Goal: Task Accomplishment & Management: Manage account settings

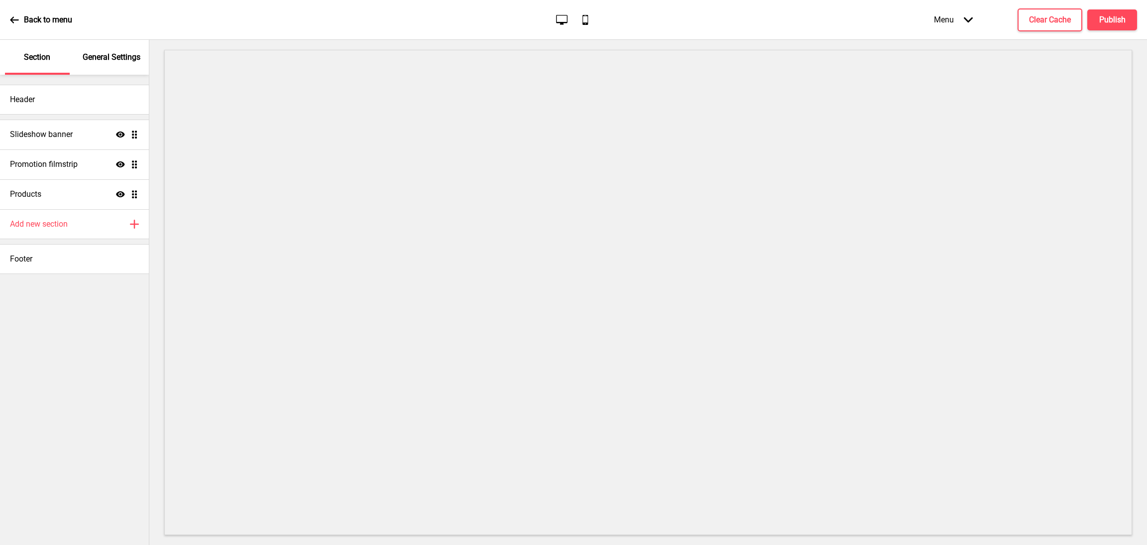
click at [115, 61] on p "General Settings" at bounding box center [112, 57] width 58 height 11
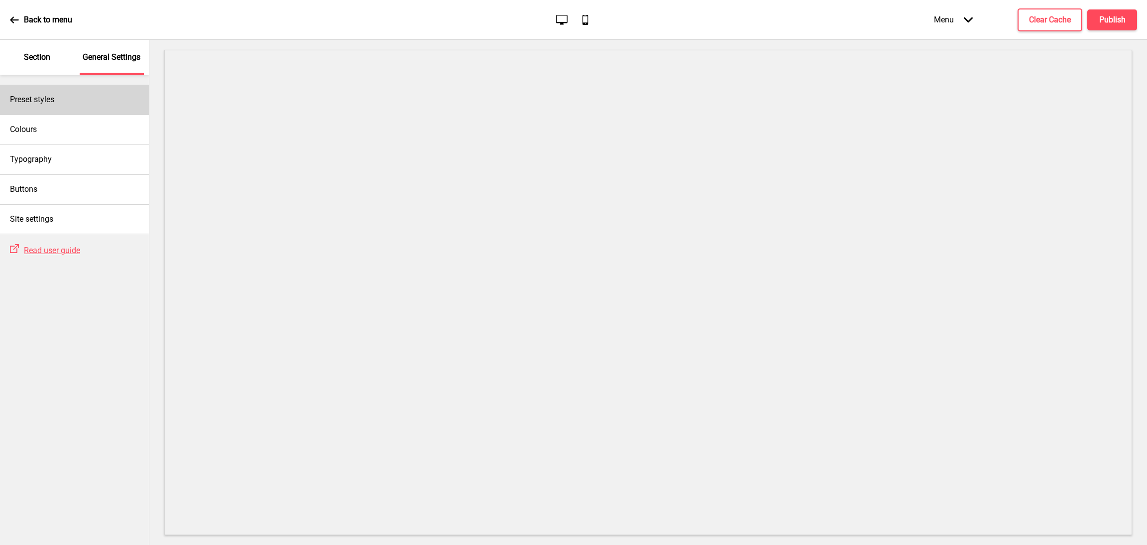
click at [109, 103] on div "Preset styles" at bounding box center [74, 100] width 149 height 30
select select "Custom"
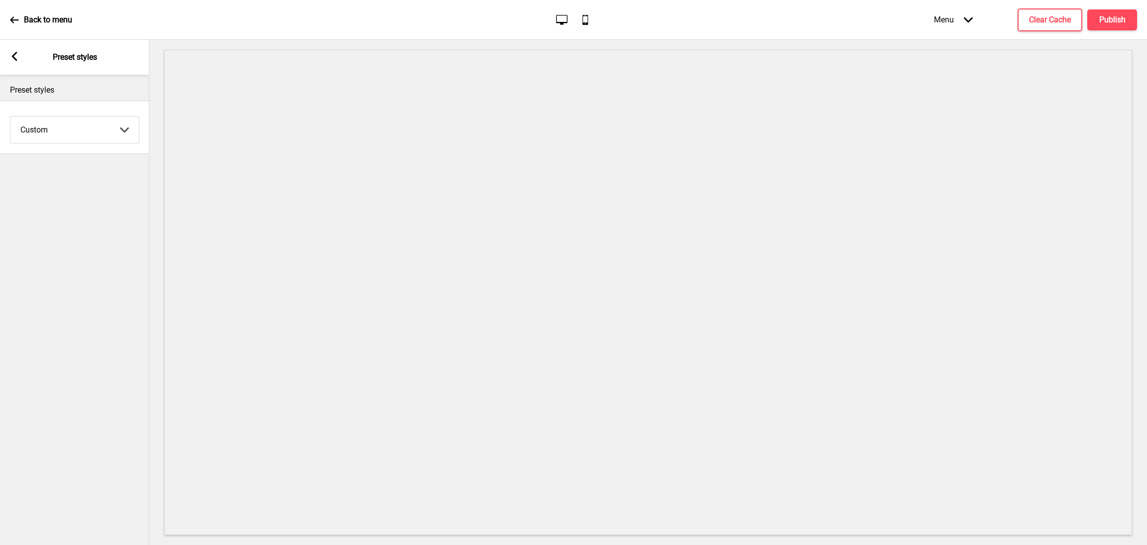
click at [12, 64] on div "Arrow left Preset styles" at bounding box center [74, 57] width 149 height 35
click at [13, 55] on icon at bounding box center [14, 56] width 5 height 9
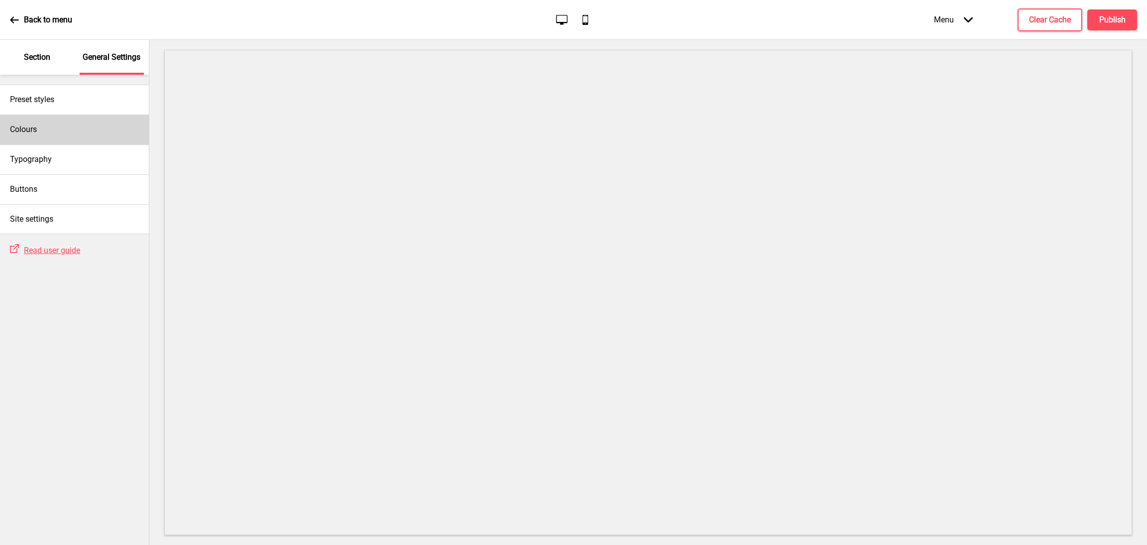
click at [71, 126] on div "Colours" at bounding box center [74, 129] width 149 height 30
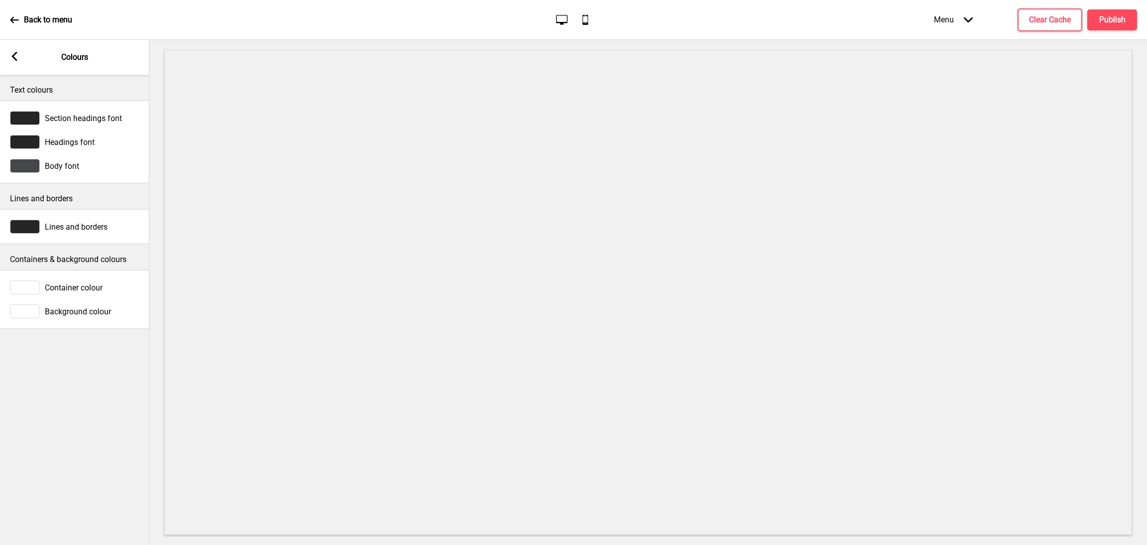
click at [101, 118] on span "Section headings font" at bounding box center [83, 117] width 77 height 9
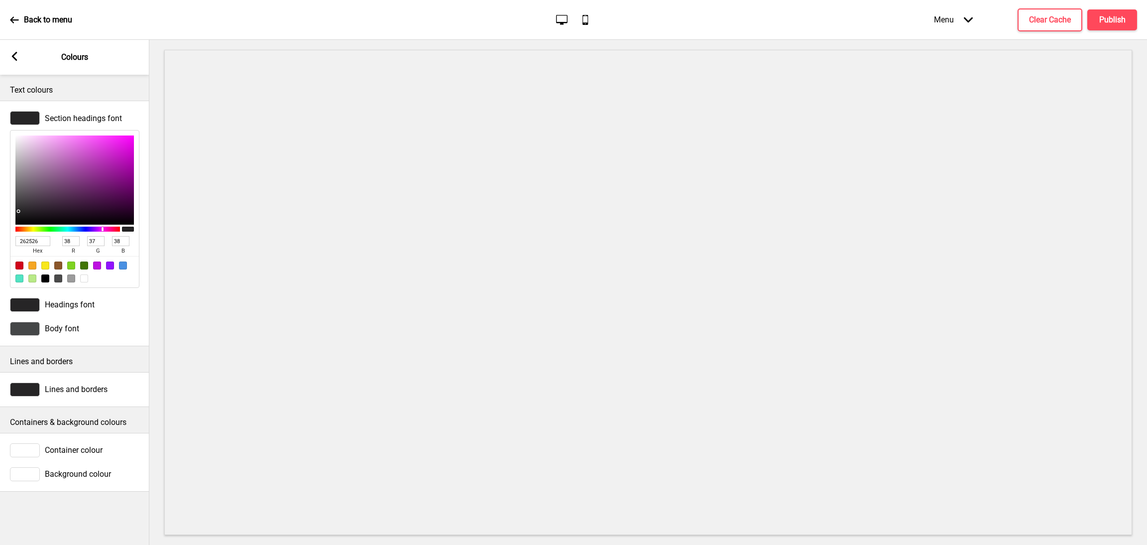
drag, startPoint x: 49, startPoint y: 242, endPoint x: 0, endPoint y: 244, distance: 48.8
click at [0, 244] on div "Section headings font 262526 hex 38 r 37 g 38 b 100 a" at bounding box center [74, 199] width 149 height 187
click at [89, 309] on span "Headings font" at bounding box center [70, 304] width 50 height 9
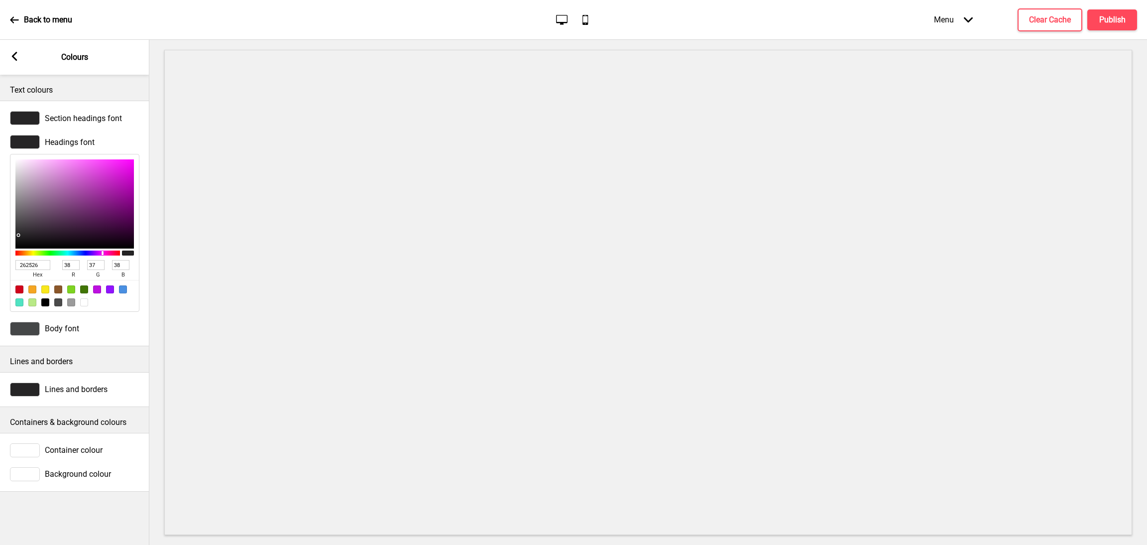
drag, startPoint x: 43, startPoint y: 262, endPoint x: 0, endPoint y: 264, distance: 42.8
click at [0, 264] on div "Headings font 262526 hex 38 r 37 g 38 b 100 a" at bounding box center [74, 223] width 149 height 187
click at [91, 331] on div "Body font" at bounding box center [74, 329] width 129 height 14
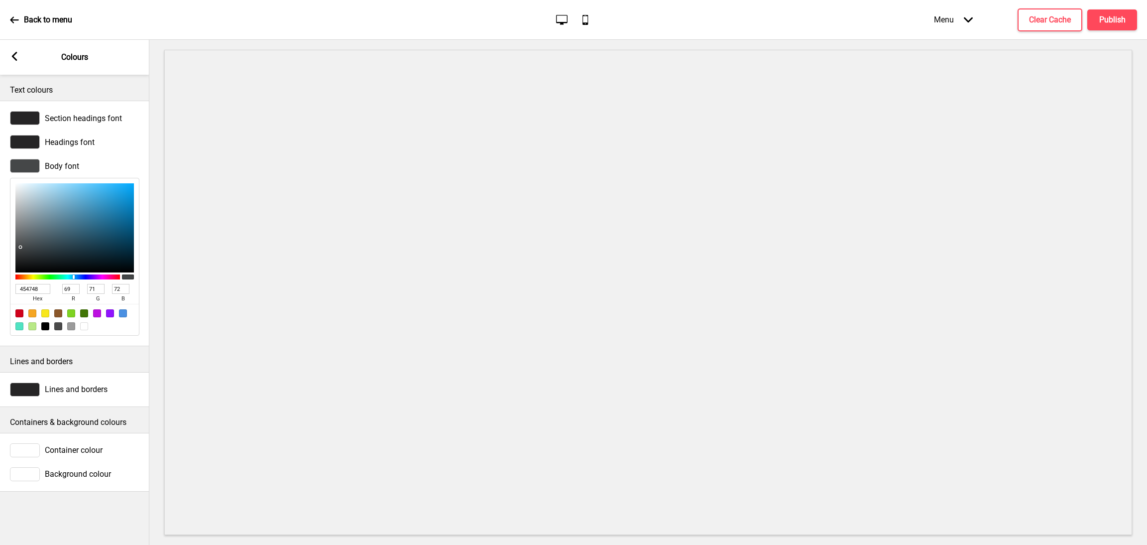
drag, startPoint x: 44, startPoint y: 286, endPoint x: 0, endPoint y: 286, distance: 44.3
click at [0, 286] on div "Body font 454748 hex 69 r 71 g 72 b 100 a" at bounding box center [74, 247] width 149 height 187
click at [106, 395] on div "Lines and borders" at bounding box center [74, 389] width 129 height 14
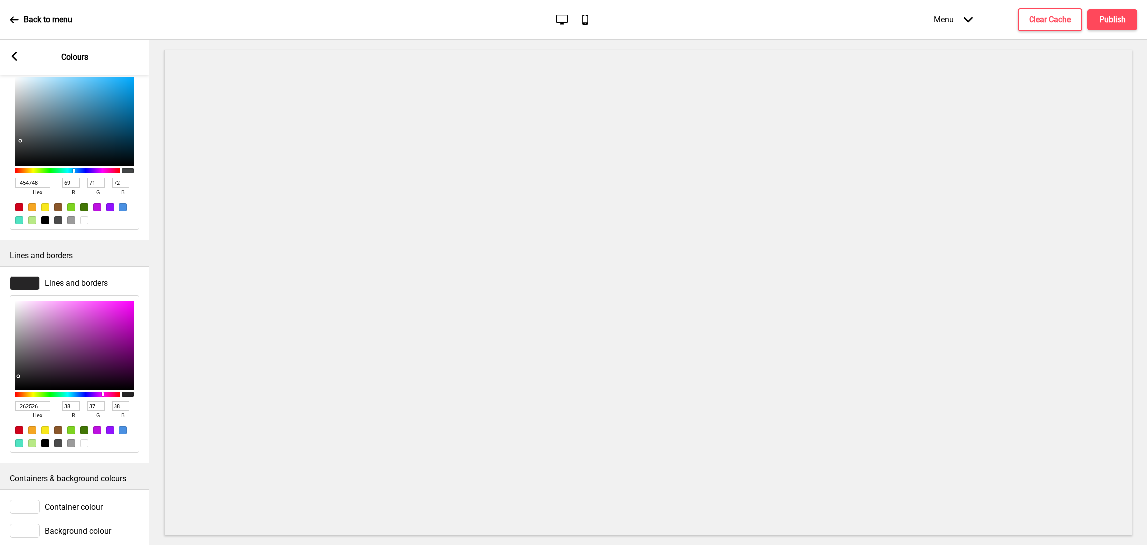
scroll to position [133, 0]
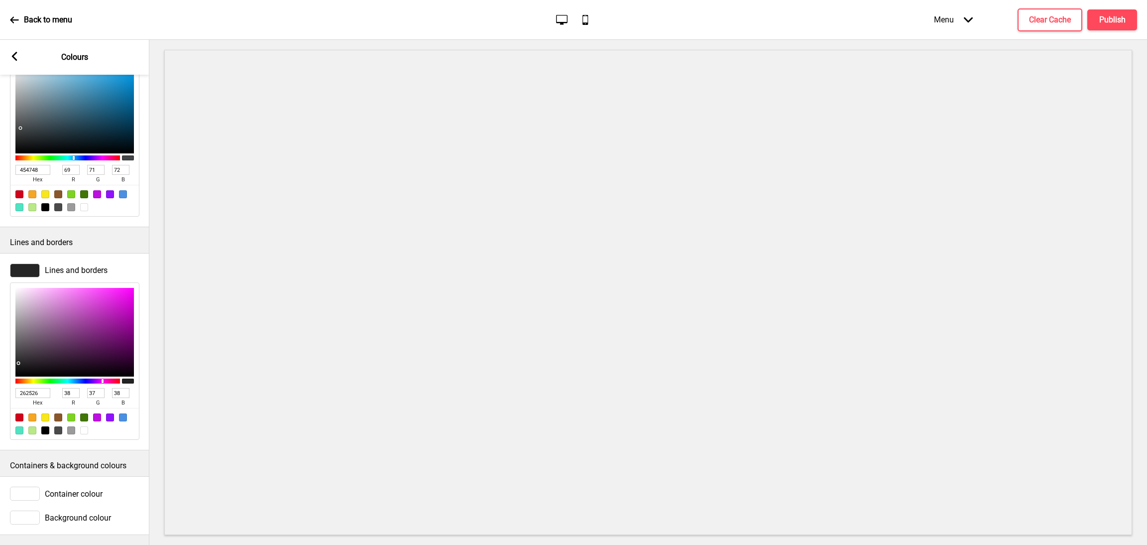
drag, startPoint x: 46, startPoint y: 377, endPoint x: 0, endPoint y: 368, distance: 46.7
click at [0, 368] on div "Lines and borders 262526 hex 38 r 37 g 38 b 100 a" at bounding box center [74, 351] width 149 height 187
click at [80, 489] on span "Container colour" at bounding box center [74, 493] width 58 height 9
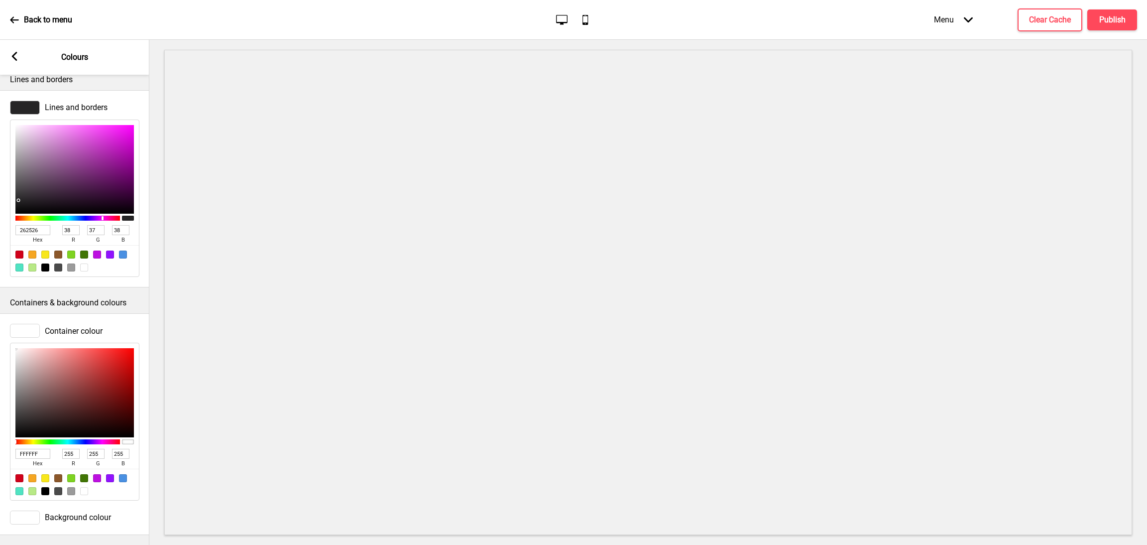
scroll to position [297, 0]
drag, startPoint x: 40, startPoint y: 437, endPoint x: 0, endPoint y: 437, distance: 40.3
click at [0, 437] on div "Container colour FFFFFF hex 255 r 255 g 255 b 100 a" at bounding box center [74, 412] width 149 height 187
click at [97, 512] on span "Background colour" at bounding box center [78, 516] width 66 height 9
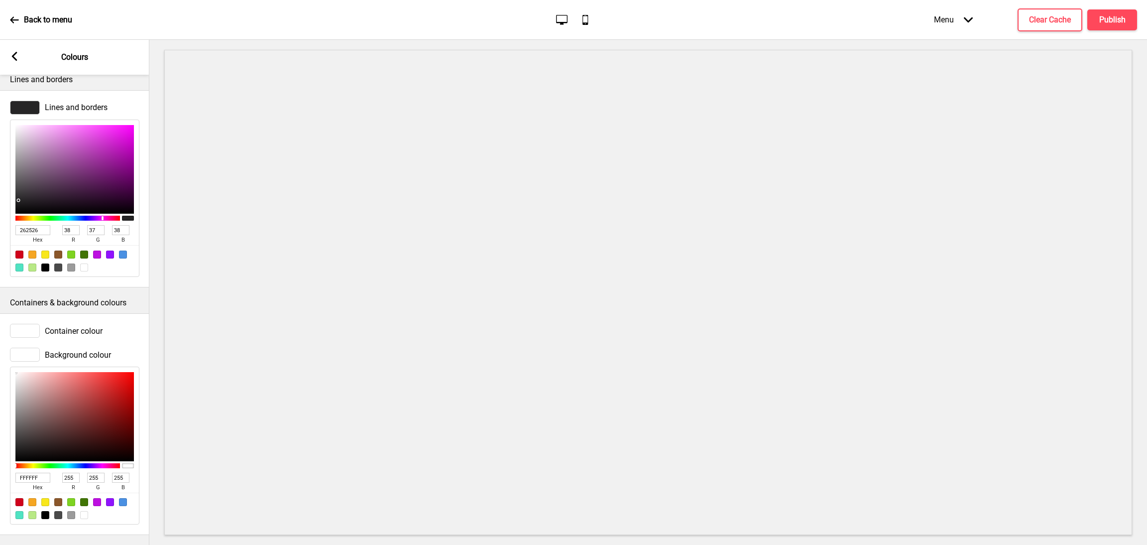
drag, startPoint x: 44, startPoint y: 462, endPoint x: 0, endPoint y: 453, distance: 44.7
click at [0, 453] on div "Background colour FFFFFF hex 255 r 255 g 255 b 100 a" at bounding box center [74, 435] width 149 height 187
click at [14, 54] on icon at bounding box center [14, 56] width 5 height 9
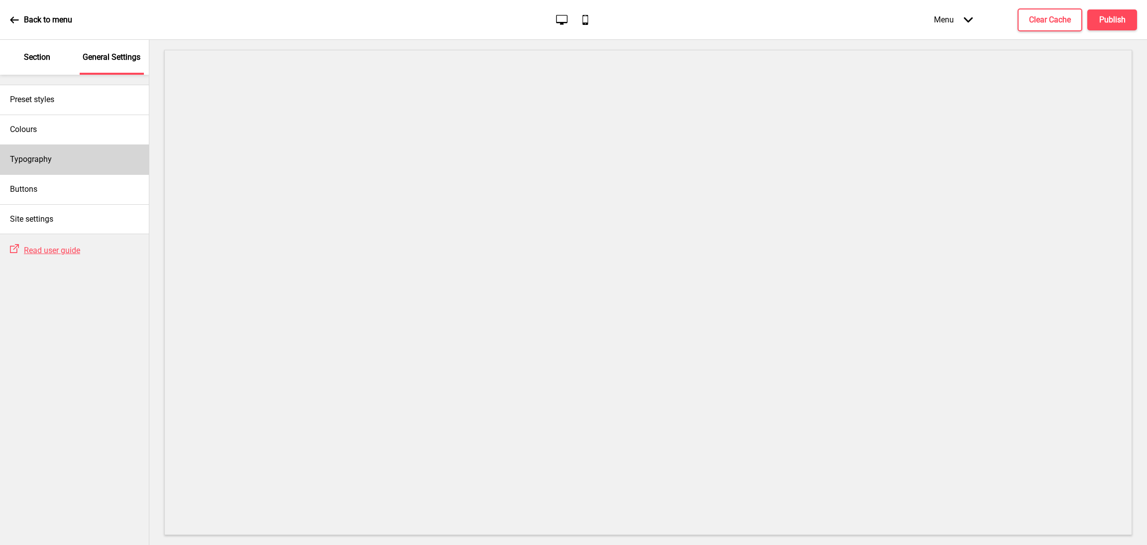
click at [49, 155] on h4 "Typography" at bounding box center [31, 159] width 42 height 11
select select "Nunito Sans"
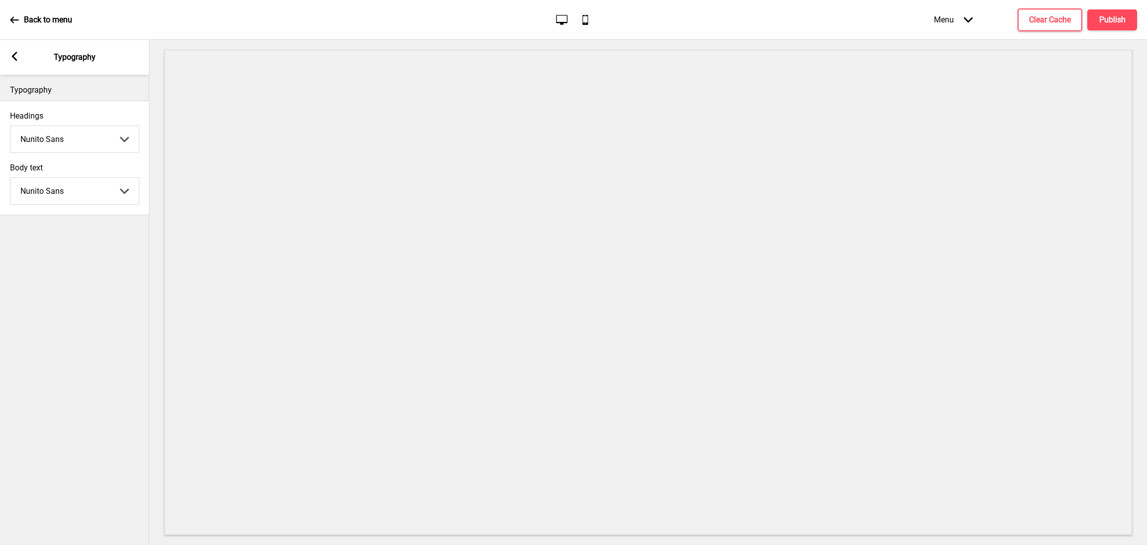
click at [16, 57] on rect at bounding box center [14, 56] width 9 height 9
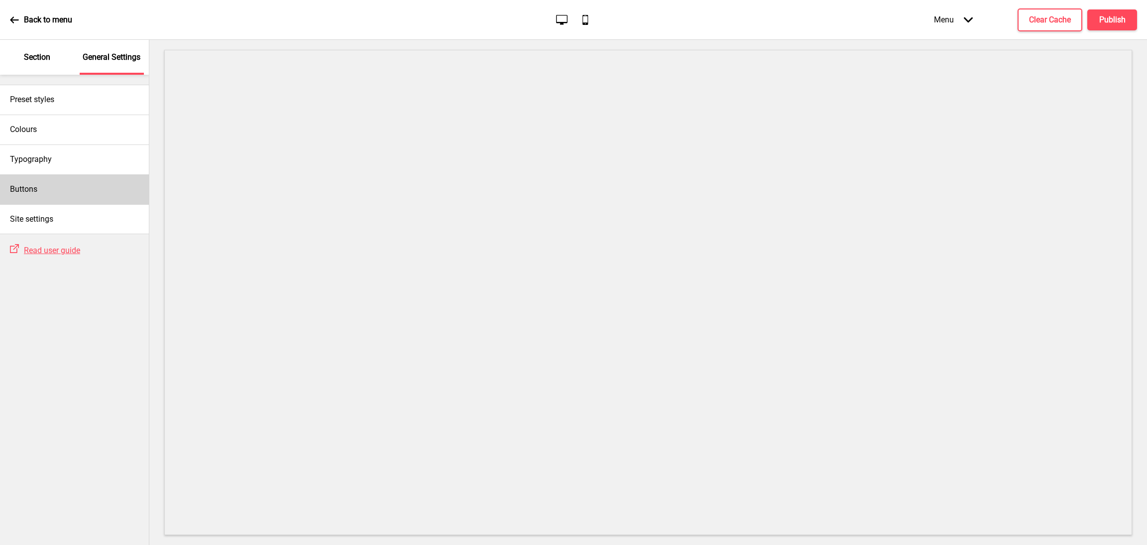
click at [94, 191] on div "Buttons" at bounding box center [74, 189] width 149 height 30
select select "outline"
select select "square"
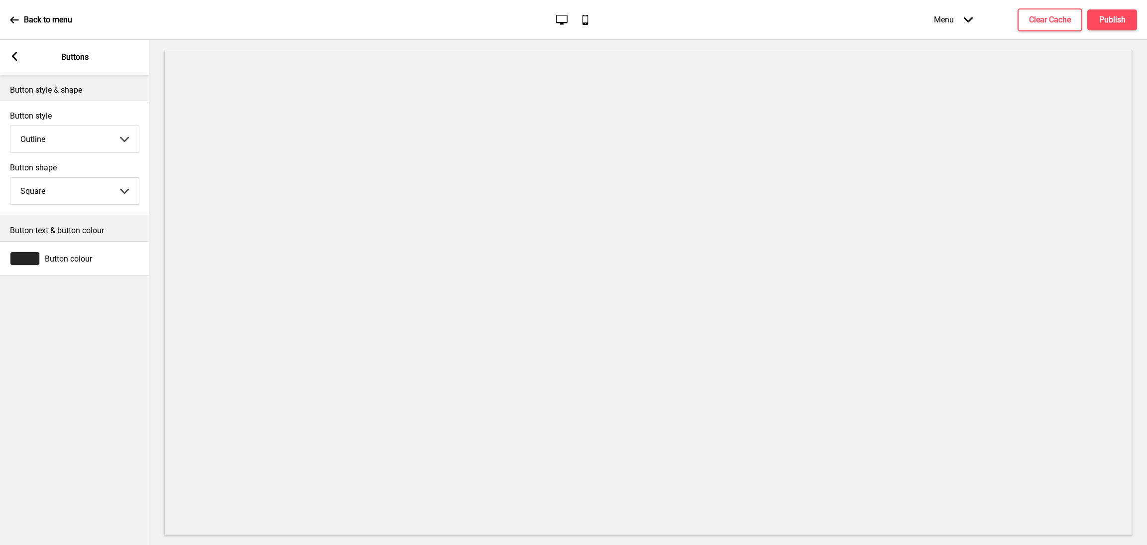
click at [62, 264] on div "Button colour" at bounding box center [74, 258] width 129 height 14
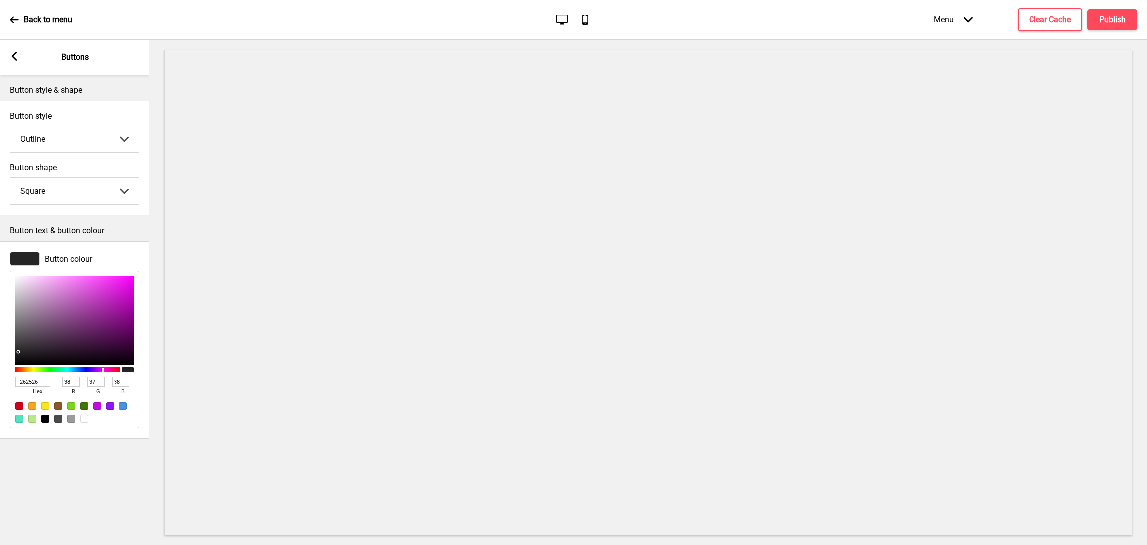
drag, startPoint x: 44, startPoint y: 382, endPoint x: 0, endPoint y: 379, distance: 44.4
click at [0, 379] on div "Button colour 262526 hex 38 r 37 g 38 b 100 a" at bounding box center [74, 339] width 149 height 187
click at [15, 56] on rect at bounding box center [14, 56] width 9 height 9
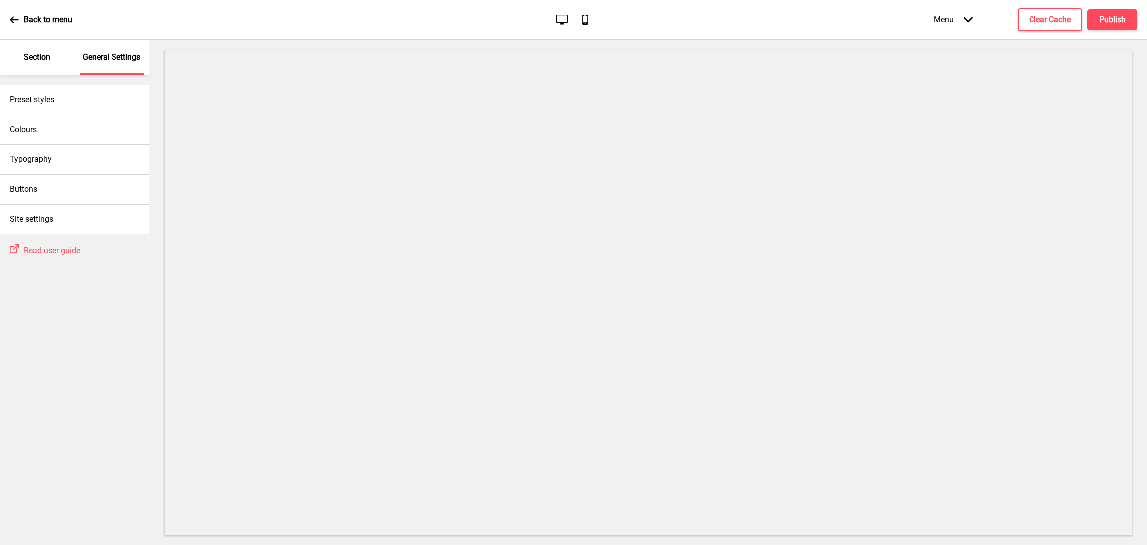
click at [43, 64] on div "Section" at bounding box center [37, 57] width 65 height 35
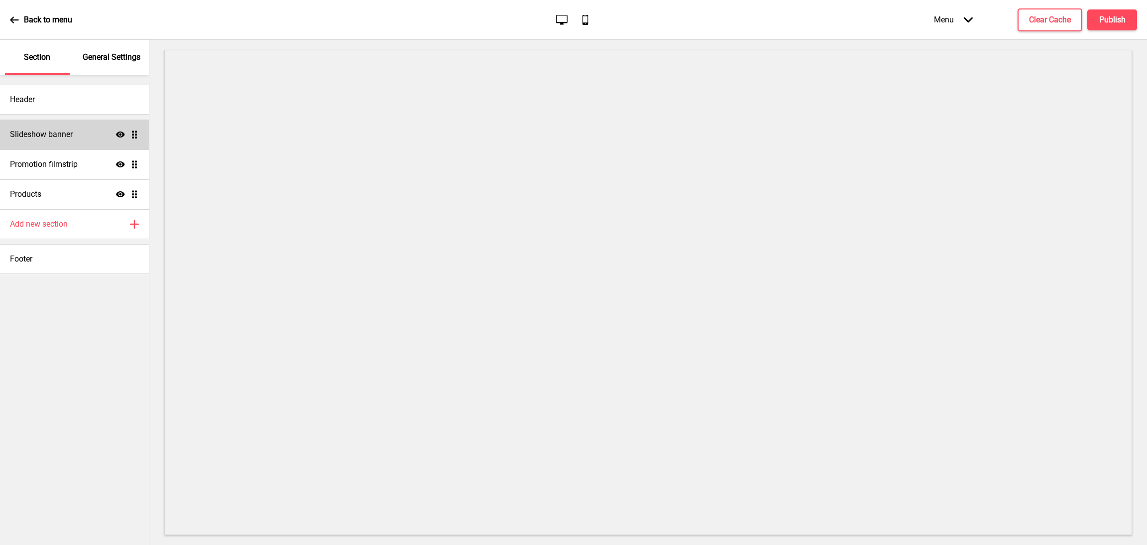
click at [61, 127] on div "Slideshow banner Show Drag" at bounding box center [74, 134] width 149 height 30
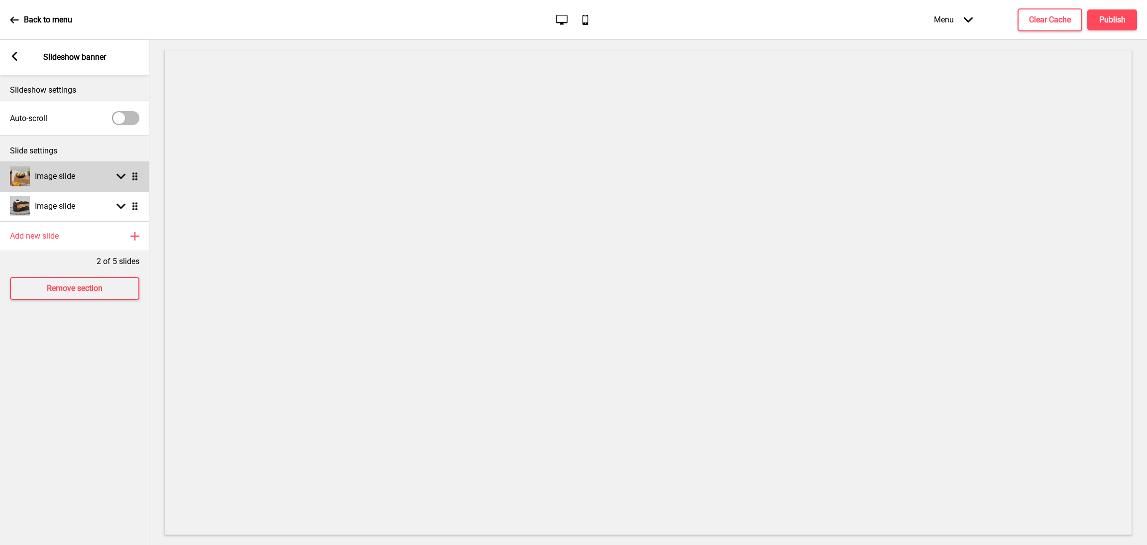
click at [116, 176] on rect at bounding box center [120, 176] width 9 height 9
select select "left"
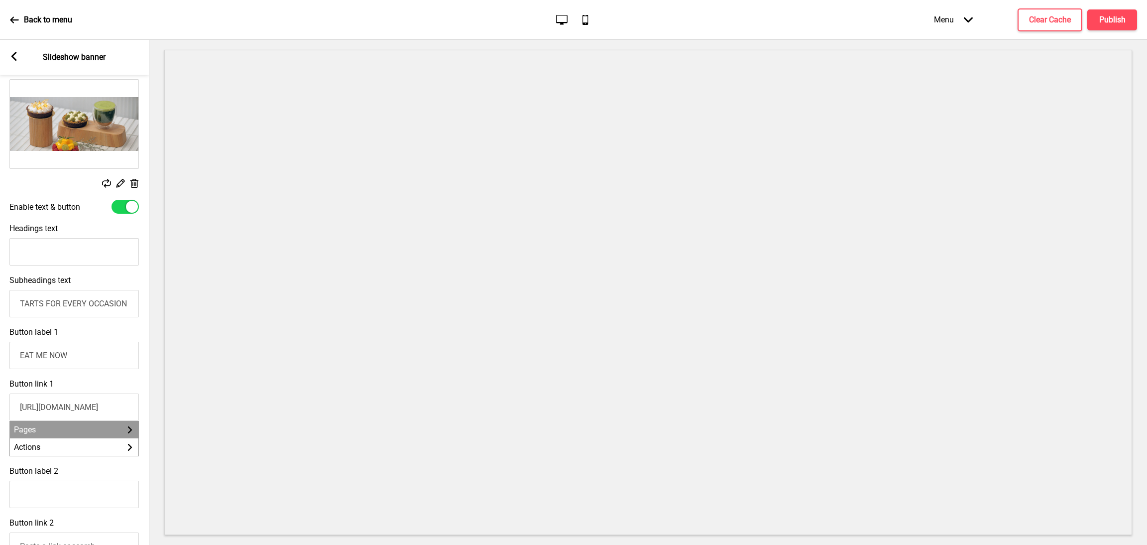
scroll to position [0, 0]
click at [130, 433] on rect at bounding box center [129, 429] width 7 height 7
click at [129, 430] on span "Back" at bounding box center [126, 430] width 15 height 8
click at [131, 448] on rect at bounding box center [129, 446] width 7 height 7
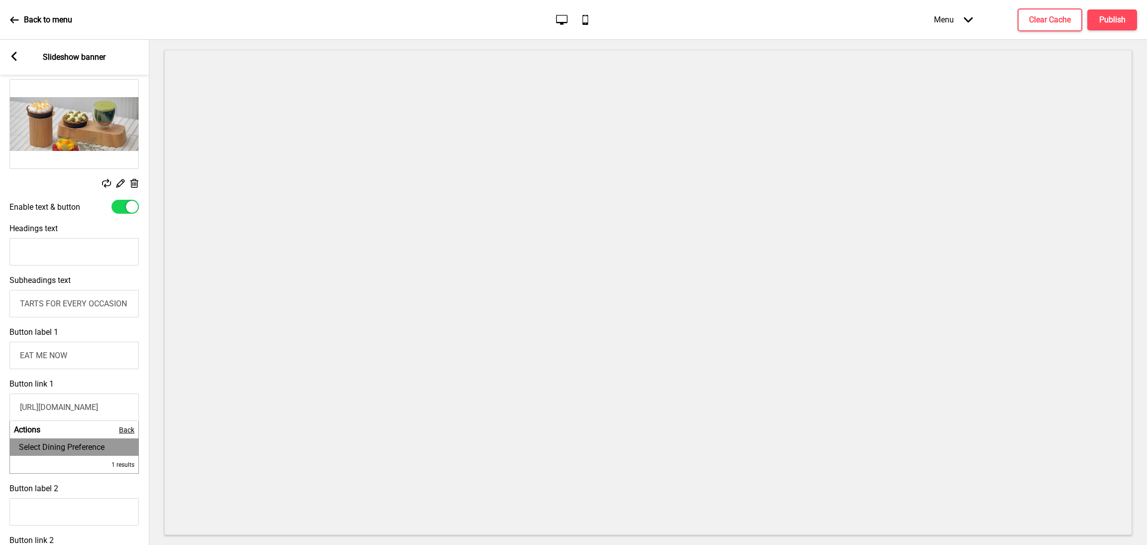
click at [101, 450] on span "Select Dining Preference" at bounding box center [62, 446] width 86 height 9
type input "Select Dining Preference"
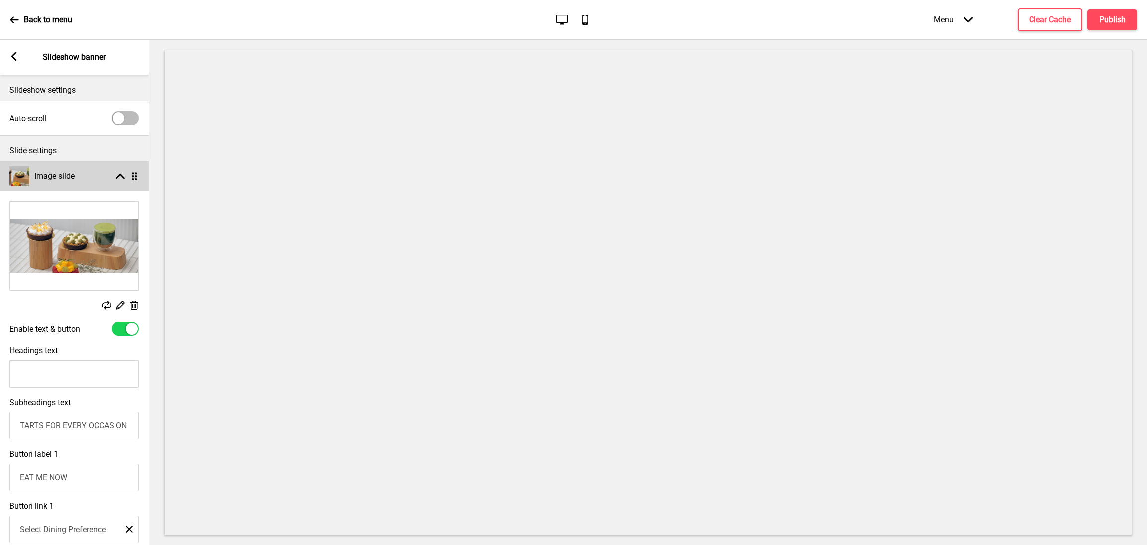
click at [118, 179] on rect at bounding box center [120, 176] width 9 height 9
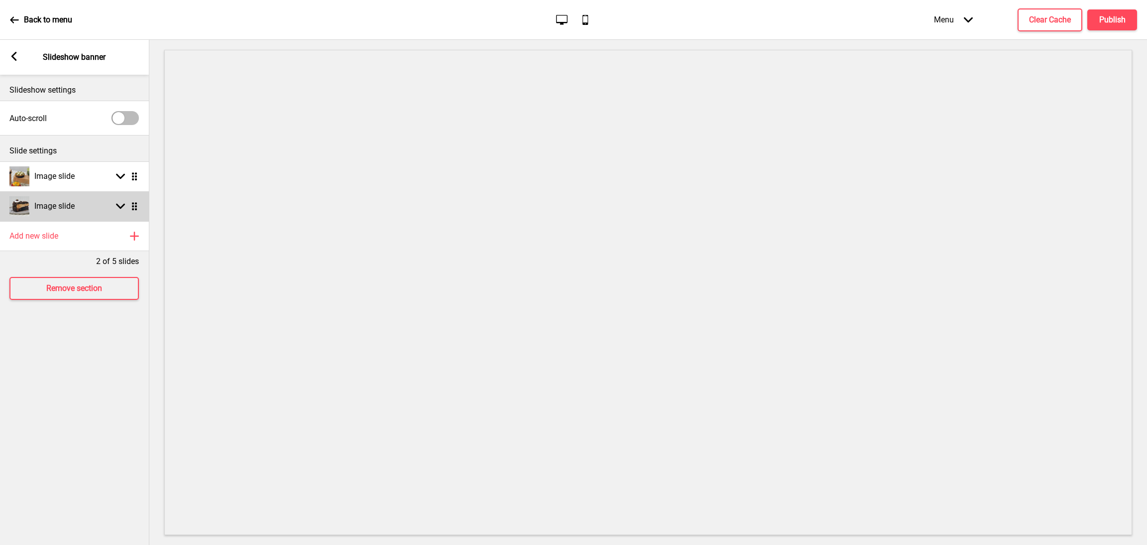
click at [121, 206] on icon at bounding box center [120, 206] width 9 height 5
select select "left"
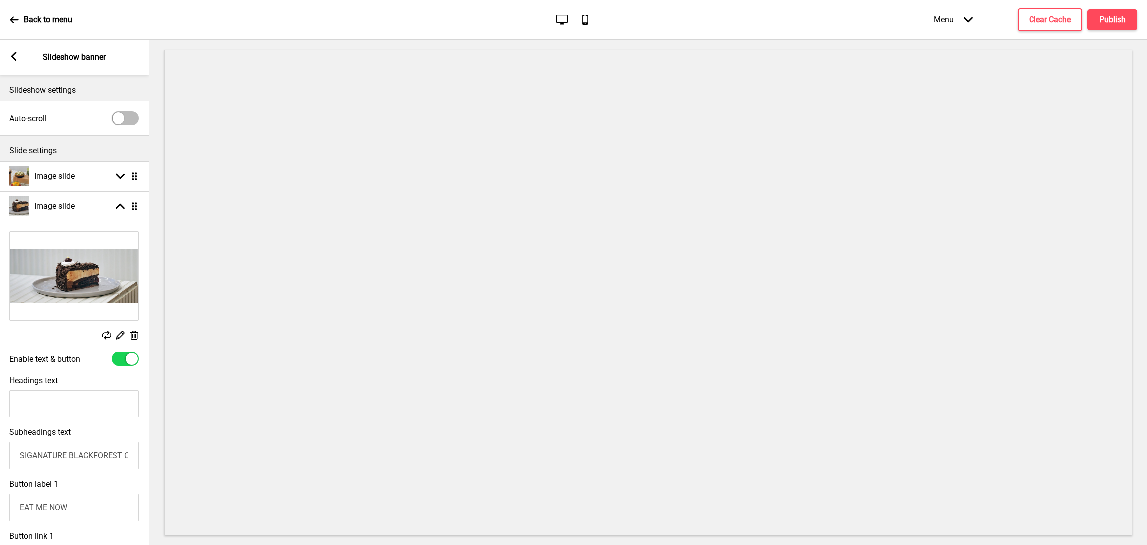
scroll to position [299, 0]
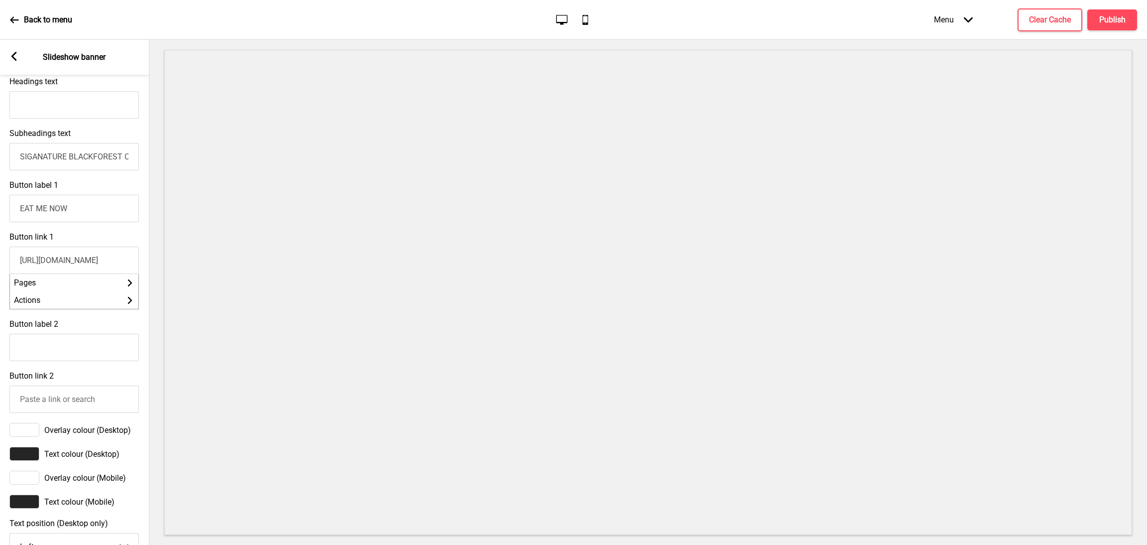
click at [95, 261] on input "https://dripsbakerycafe.oddle.me/#8aa600cb98bbe46b0198c54156242fc5" at bounding box center [73, 259] width 129 height 27
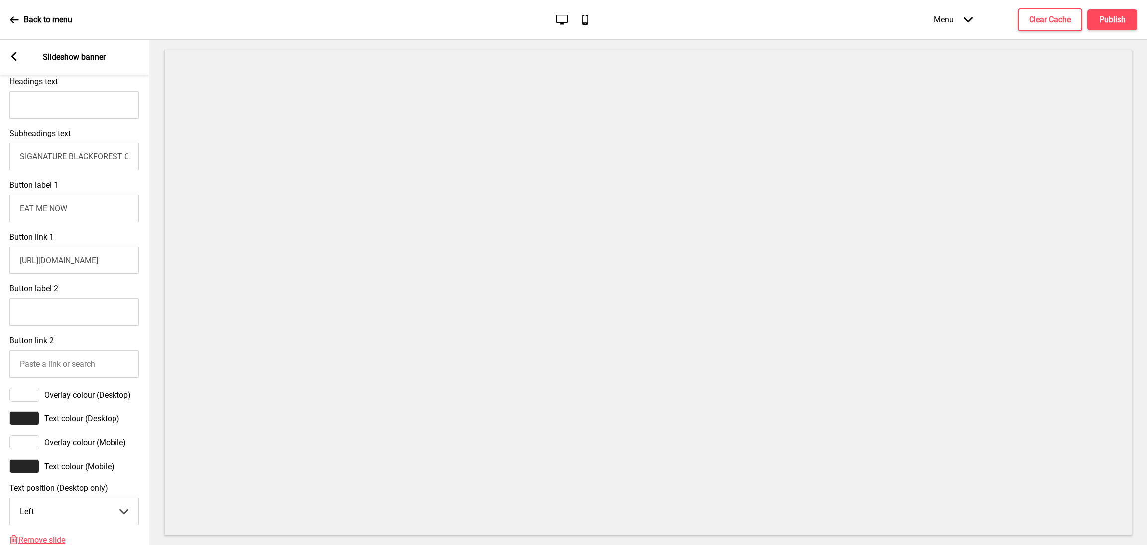
scroll to position [0, 0]
click at [99, 266] on input "https://dripsbakerycafe.oddle.me/#8aa600cb98bbe46b0198c54156242fc5" at bounding box center [73, 259] width 129 height 27
click at [115, 267] on input "https://dripsbakerycafe.oddle.me/#8aa600cb98bbe46b0198c54156242fc5" at bounding box center [73, 259] width 129 height 27
click at [133, 264] on input "https://dripsbakerycafe.oddle.me/#8aa600cb98bbe46b0198c54156242fc5" at bounding box center [73, 259] width 129 height 27
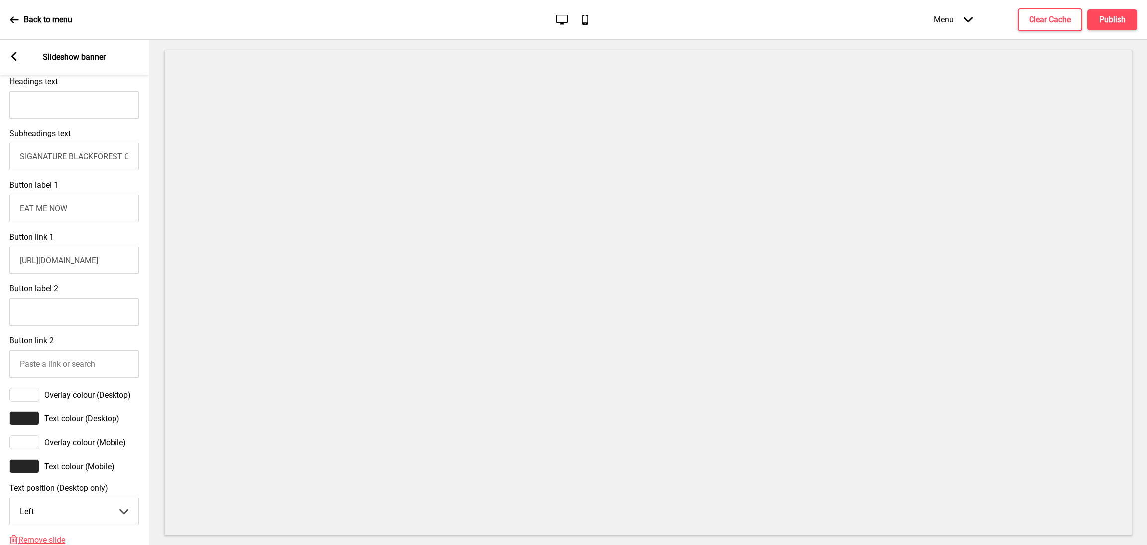
click at [17, 261] on input "https://dripsbakerycafe.oddle.me/#8aa600cb98bbe46b0198c54156242fc5" at bounding box center [73, 259] width 129 height 27
drag, startPoint x: 134, startPoint y: 264, endPoint x: 0, endPoint y: 255, distance: 134.2
click at [0, 255] on div "Button link 1 https://dripsbakerycafe.oddle.me/#8aa600cb98bbe46b0198c54156242fc5" at bounding box center [74, 253] width 149 height 52
click at [17, 265] on input "https://dripsbakerycafe.oddle.me/#8aa600cb98bbe46b0198c54156242fc5" at bounding box center [74, 259] width 129 height 27
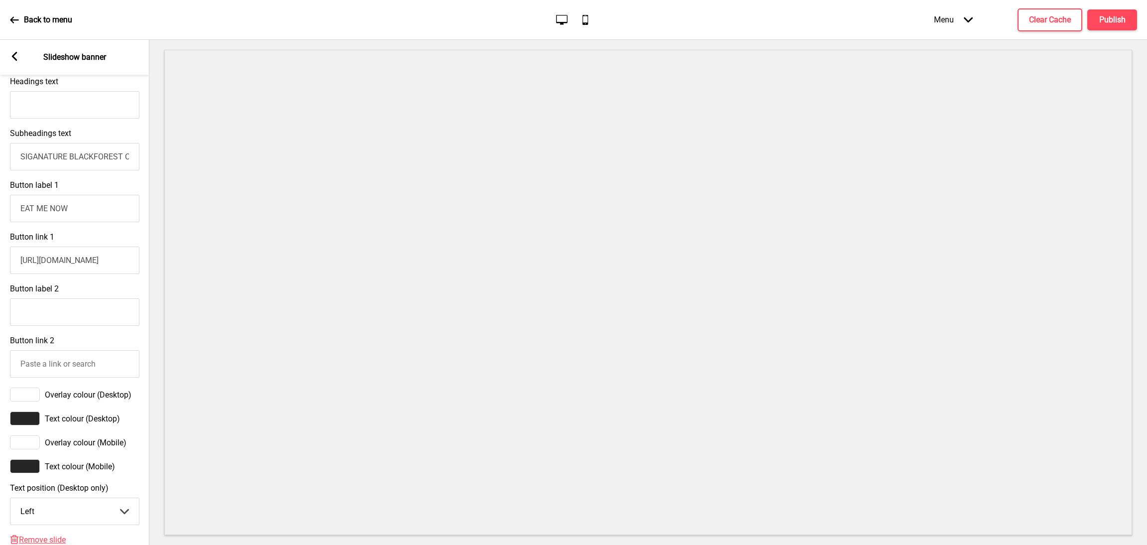
click at [16, 266] on input "https://dripsbakerycafe.oddle.me/#8aa600cb98bbe46b0198c54156242fc5" at bounding box center [74, 259] width 129 height 27
type input "h"
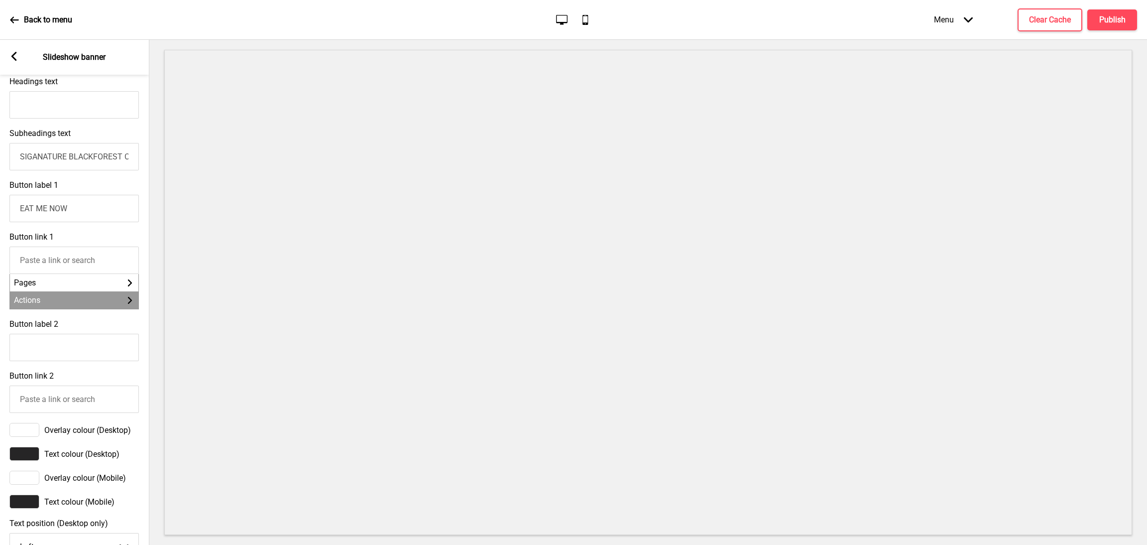
click at [90, 302] on li "Actions Arrow right" at bounding box center [74, 299] width 128 height 17
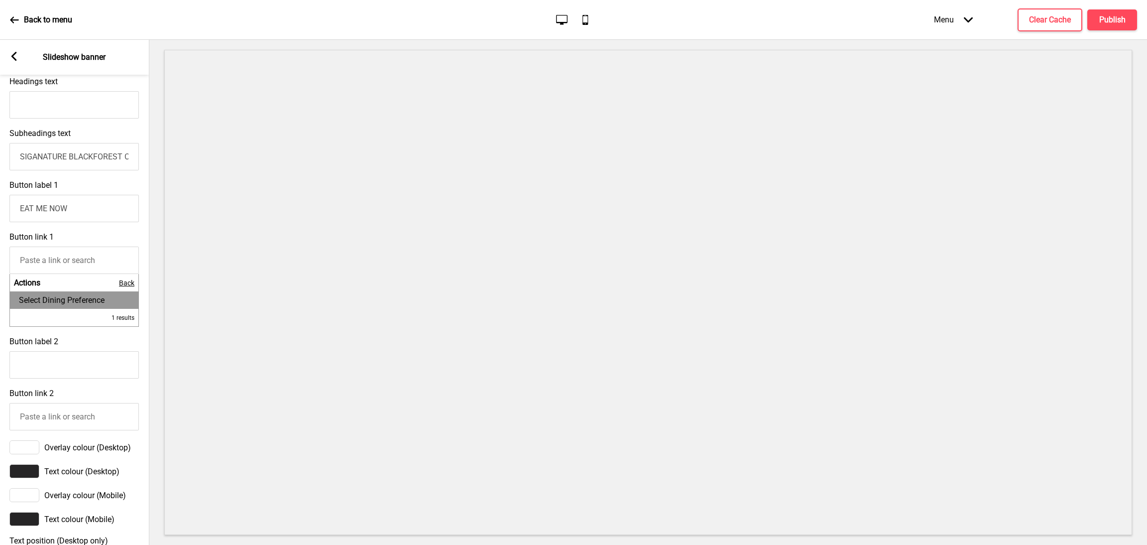
click at [95, 302] on span "Select Dining Preference" at bounding box center [62, 299] width 86 height 9
type input "Select Dining Preference"
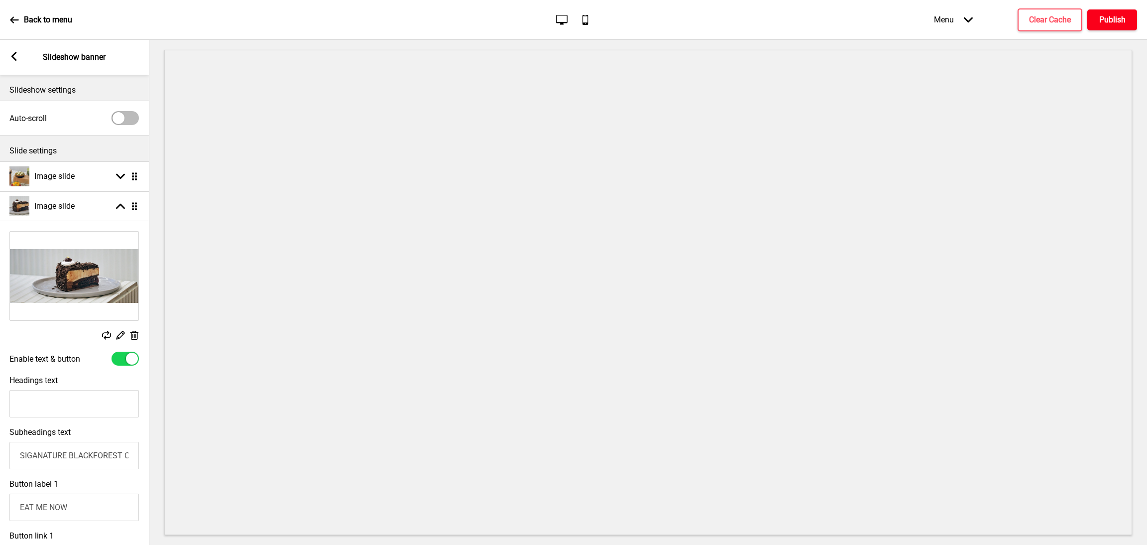
click at [1112, 27] on button "Publish" at bounding box center [1112, 19] width 50 height 21
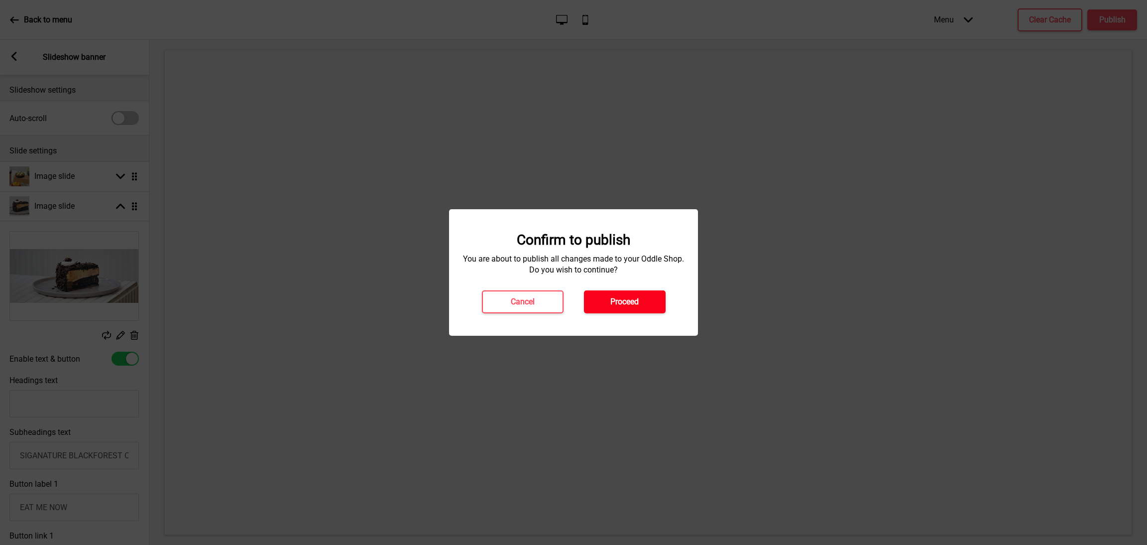
click at [649, 303] on button "Proceed" at bounding box center [625, 301] width 82 height 23
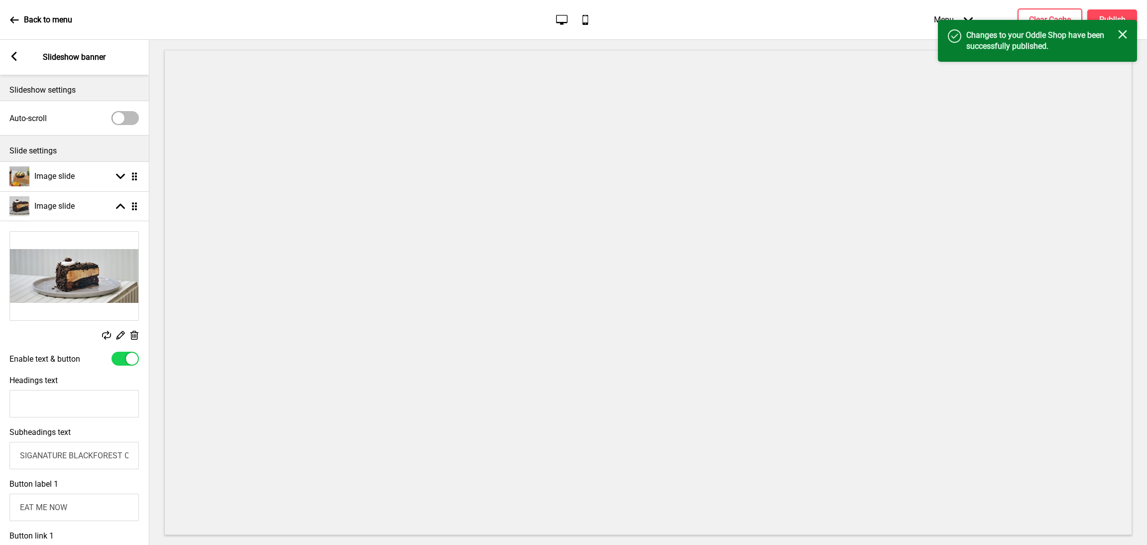
click at [1125, 37] on rect at bounding box center [1122, 34] width 9 height 9
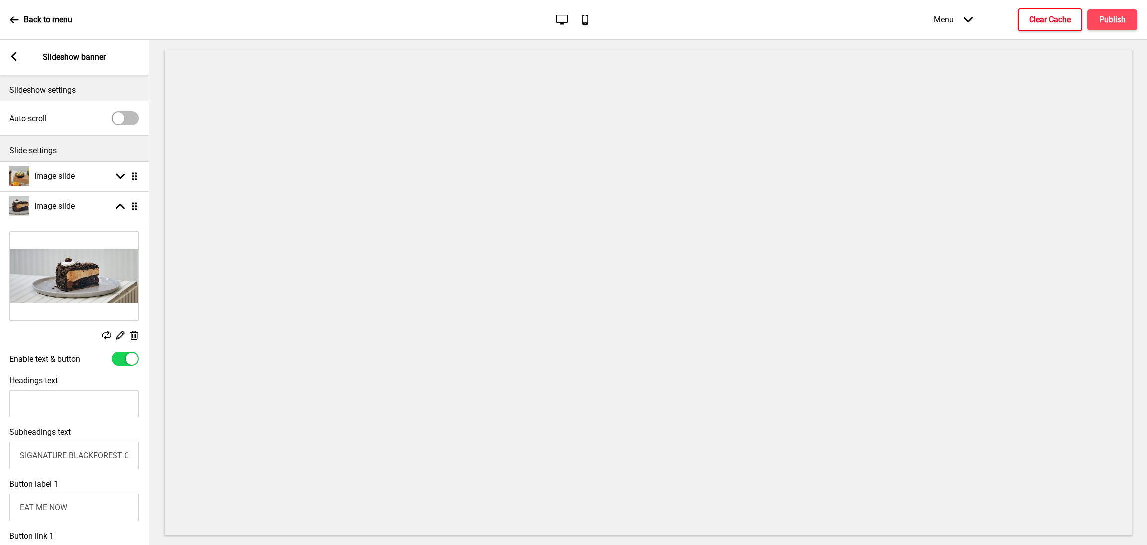
click at [1065, 24] on h4 "Clear Cache" at bounding box center [1050, 19] width 42 height 11
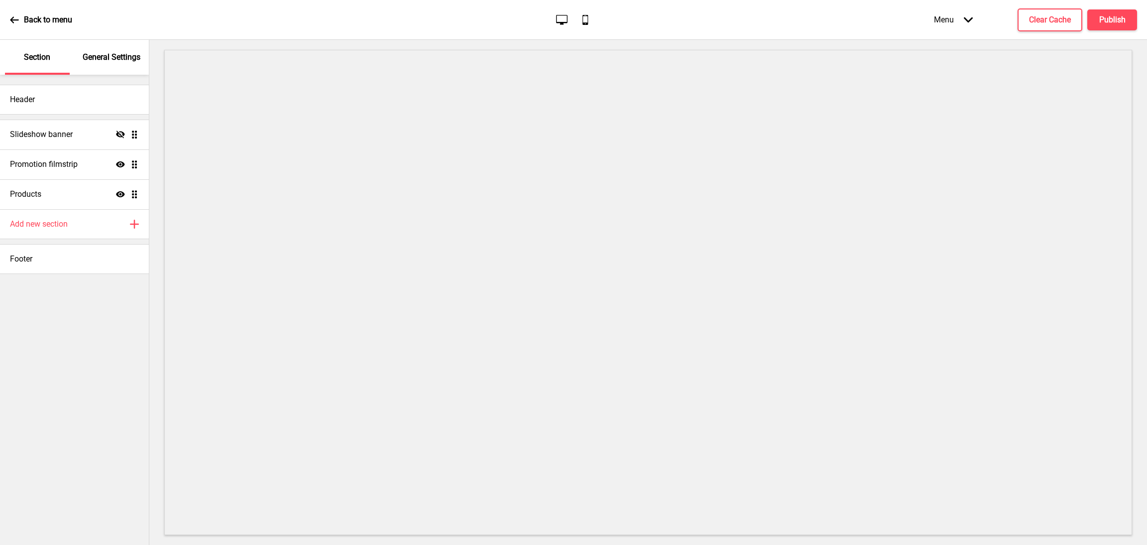
click at [122, 65] on div "General Settings" at bounding box center [112, 57] width 65 height 35
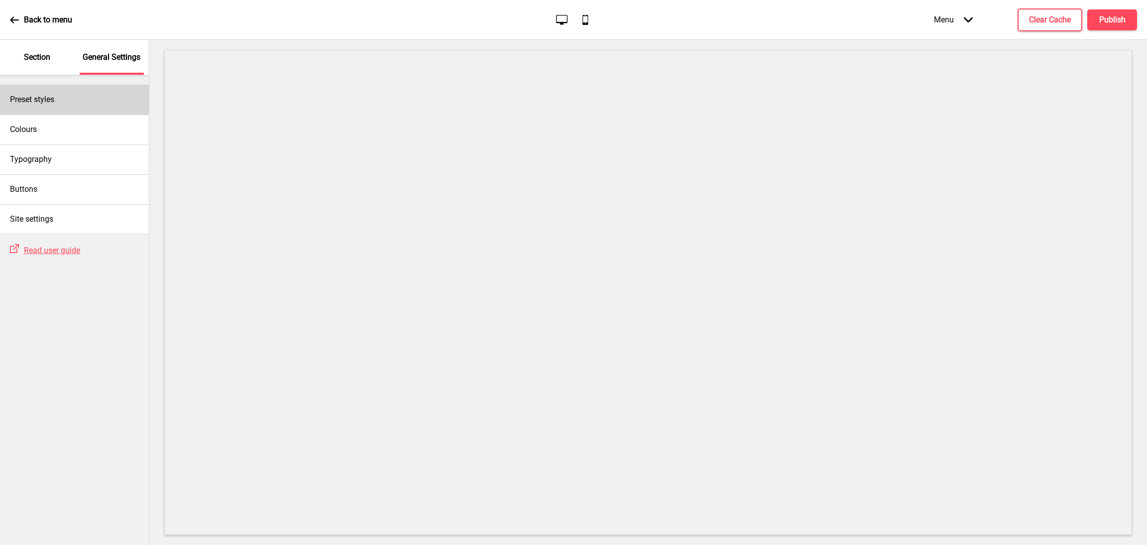
click at [88, 109] on div "Preset styles" at bounding box center [74, 100] width 149 height 30
select select "modern"
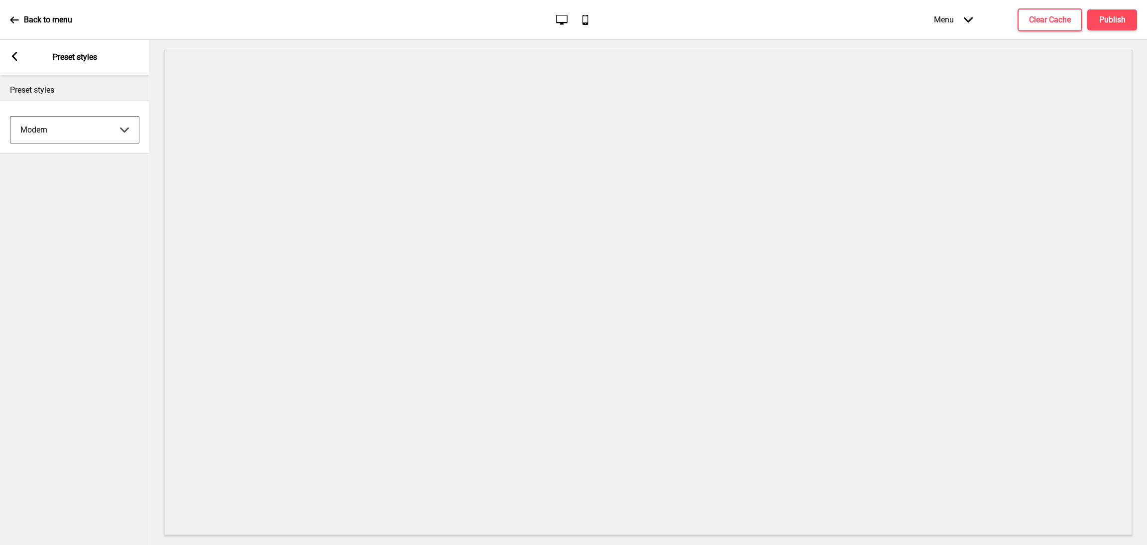
click at [86, 117] on select "Coffee Contrast Dark Earth Marine Minimalist Modern Oddle Pastel Yellow Fruits …" at bounding box center [74, 129] width 128 height 26
click at [119, 137] on select "Coffee Contrast Dark Earth Marine Minimalist Modern Oddle Pastel Yellow Fruits …" at bounding box center [74, 129] width 128 height 26
click at [70, 130] on select "Coffee Contrast Dark Earth Marine Minimalist Modern Oddle Pastel Yellow Fruits …" at bounding box center [74, 129] width 128 height 26
click at [18, 55] on rect at bounding box center [14, 56] width 9 height 9
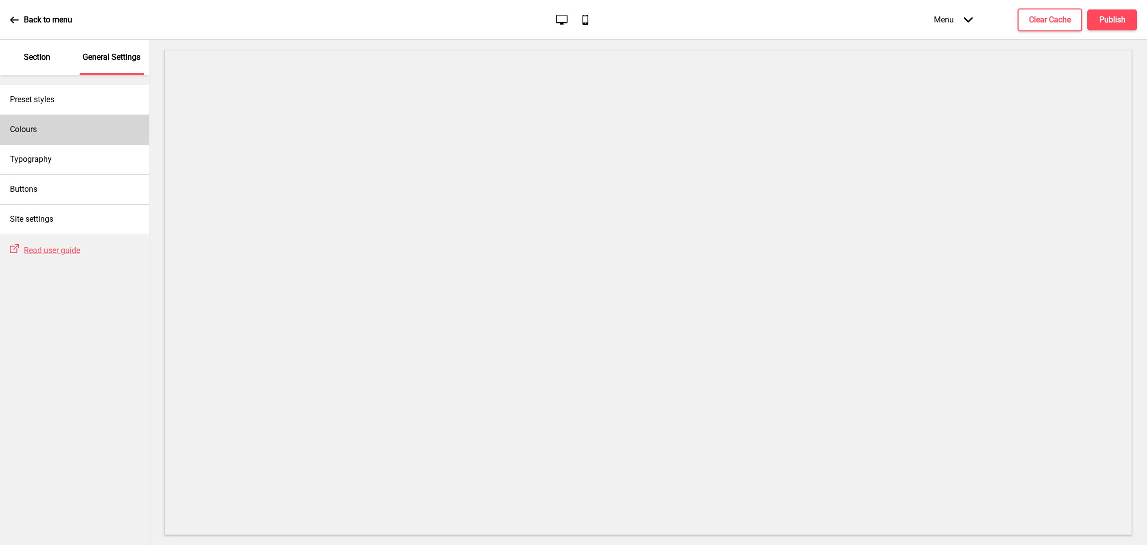
click at [79, 134] on div "Colours" at bounding box center [74, 129] width 149 height 30
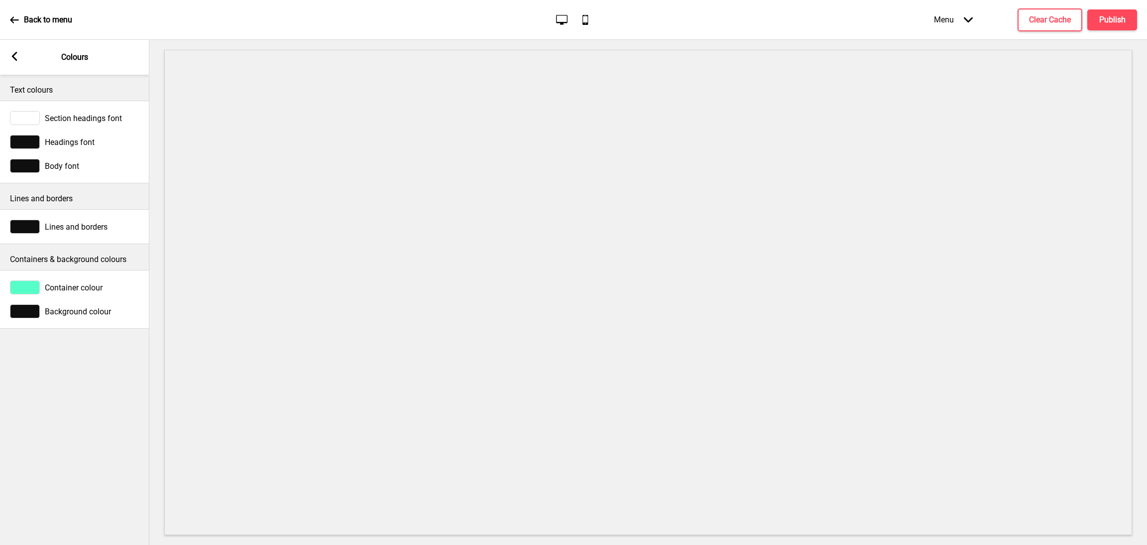
click at [65, 116] on span "Section headings font" at bounding box center [83, 117] width 77 height 9
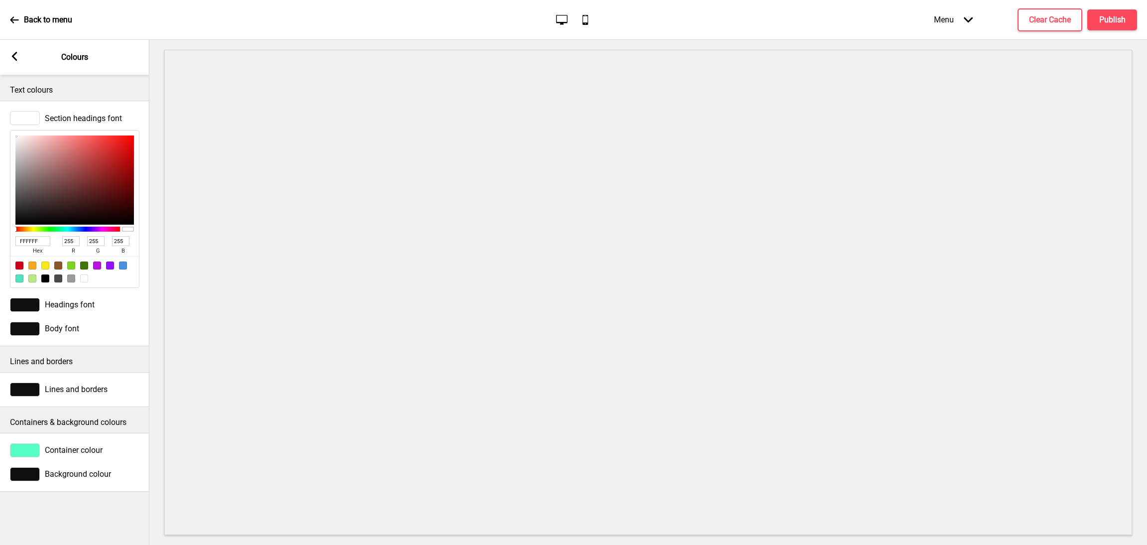
drag, startPoint x: 45, startPoint y: 237, endPoint x: 0, endPoint y: 240, distance: 45.4
click at [0, 240] on div "Section headings font FFFFFF hex 255 r 255 g 255 b 100 a" at bounding box center [74, 199] width 149 height 187
paste input "262526"
type input "262526"
type input "38"
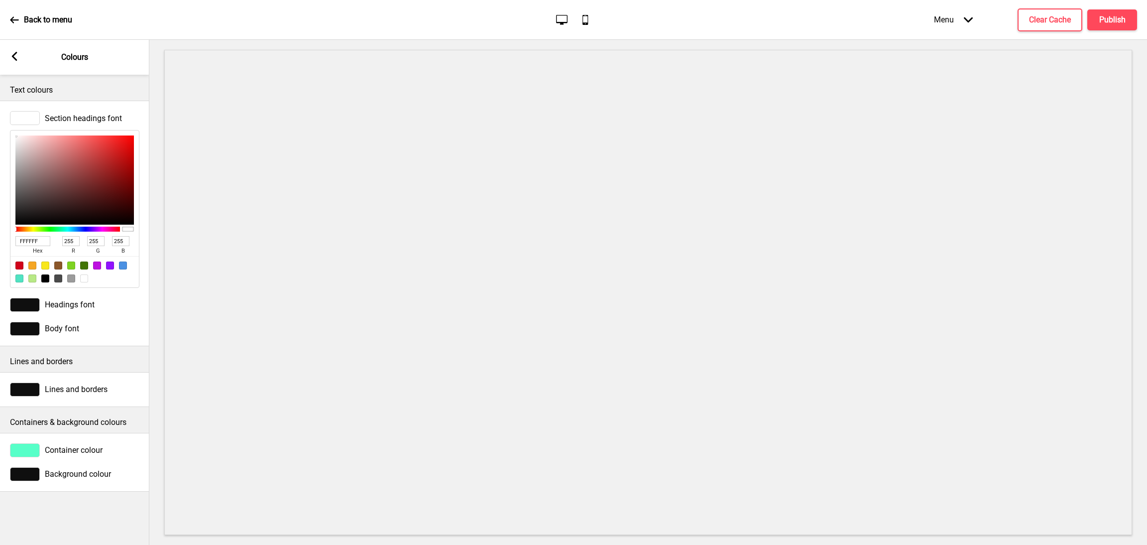
type input "37"
type input "38"
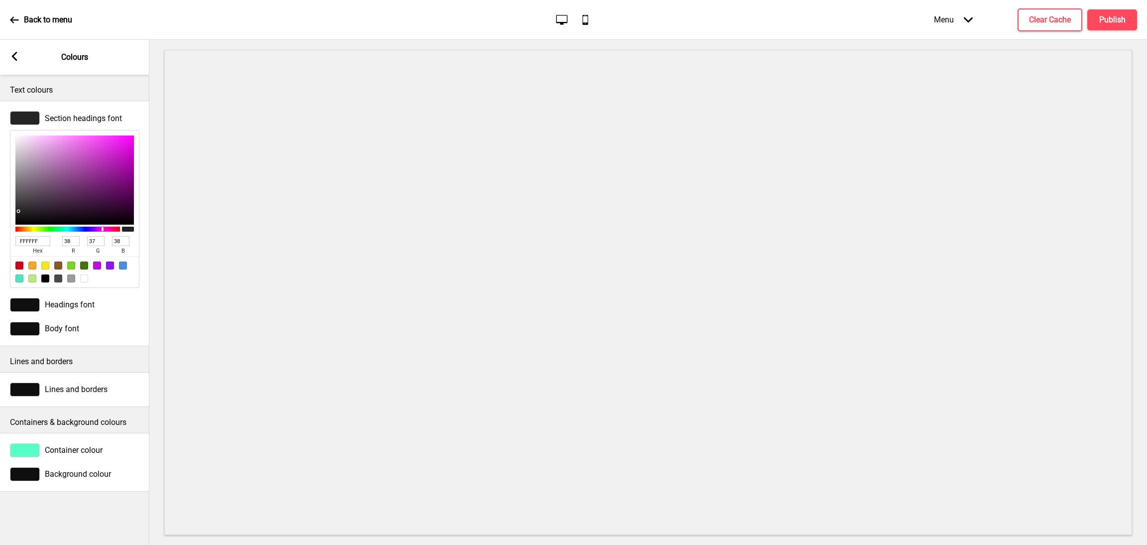
type input "262526"
click at [86, 306] on span "Headings font" at bounding box center [70, 304] width 50 height 9
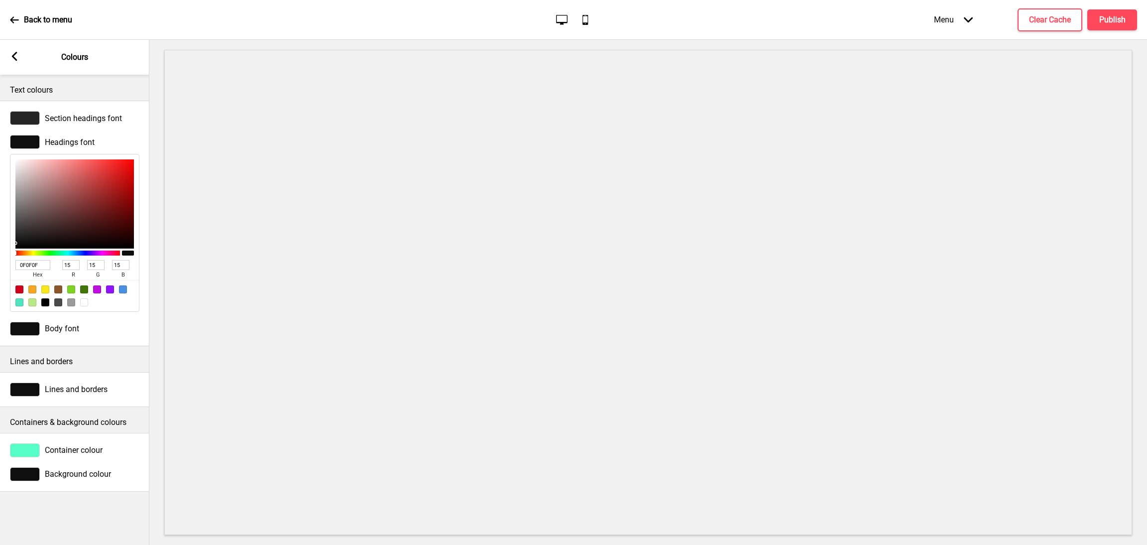
drag, startPoint x: 41, startPoint y: 266, endPoint x: 0, endPoint y: 258, distance: 42.1
click at [0, 258] on div "Headings font 0F0F0F hex 15 r 15 g 15 b 100 a" at bounding box center [74, 223] width 149 height 187
paste input "262526"
type input "262526"
type input "38"
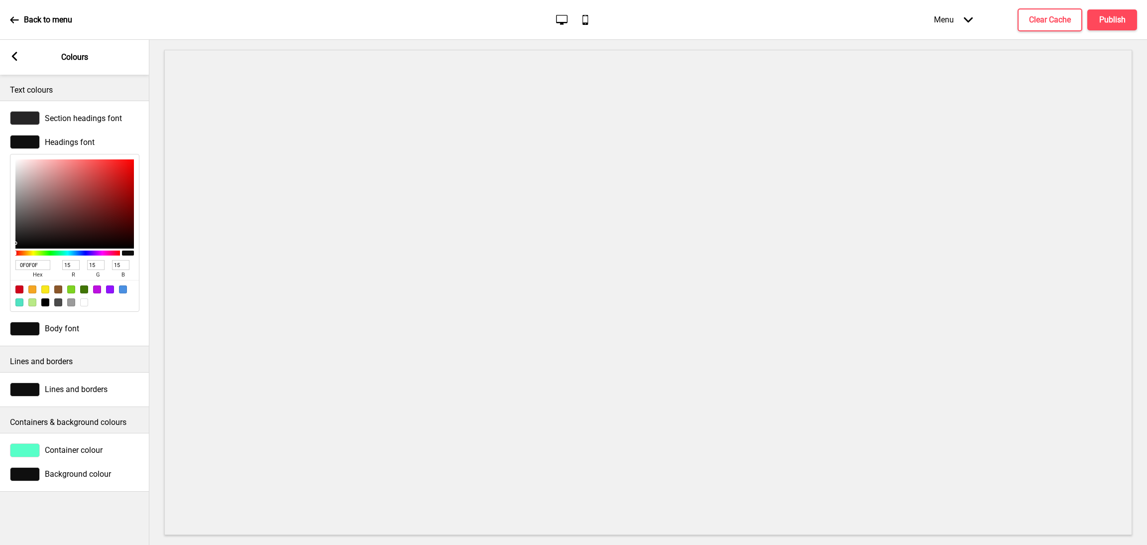
type input "37"
type input "38"
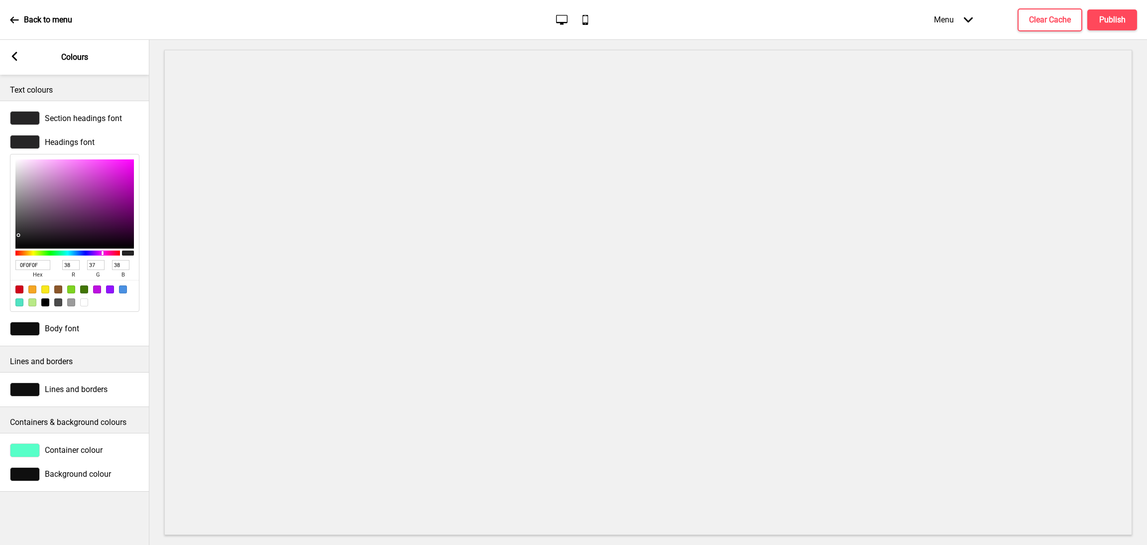
type input "262526"
click at [63, 337] on div "Body font" at bounding box center [74, 329] width 149 height 24
click at [65, 330] on span "Body font" at bounding box center [62, 328] width 34 height 9
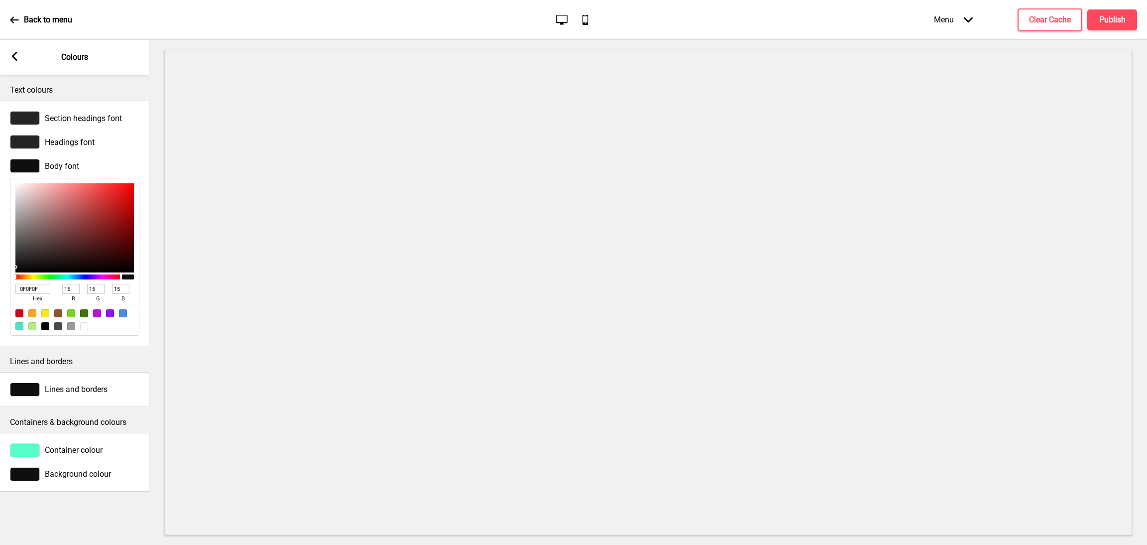
drag, startPoint x: 49, startPoint y: 286, endPoint x: 0, endPoint y: 286, distance: 48.8
click at [0, 286] on div "Body font 0F0F0F hex 15 r 15 g 15 b 100 a" at bounding box center [74, 247] width 149 height 187
paste input "454748"
type input "454748"
type input "69"
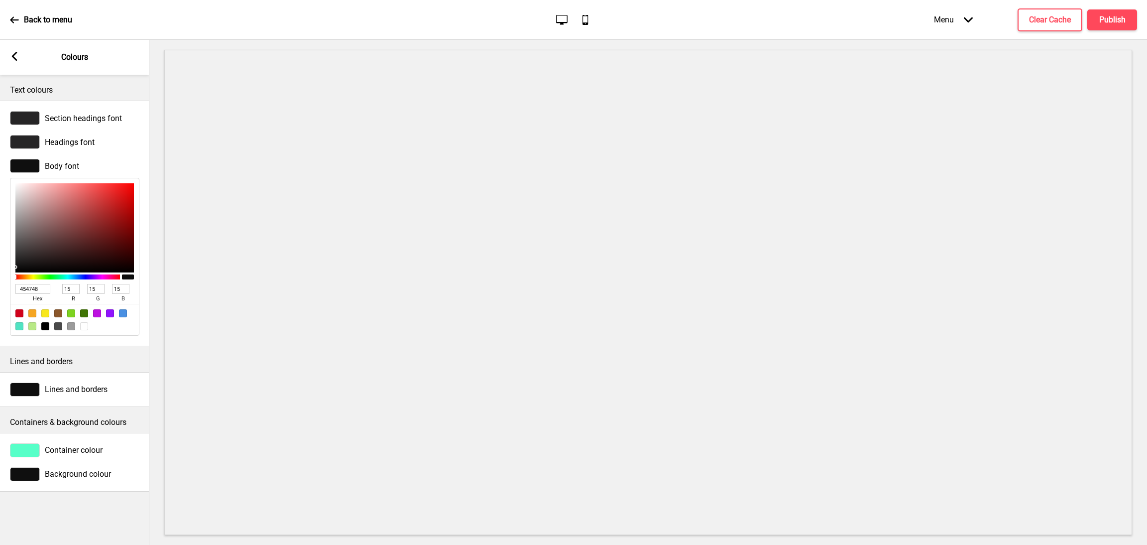
type input "71"
type input "72"
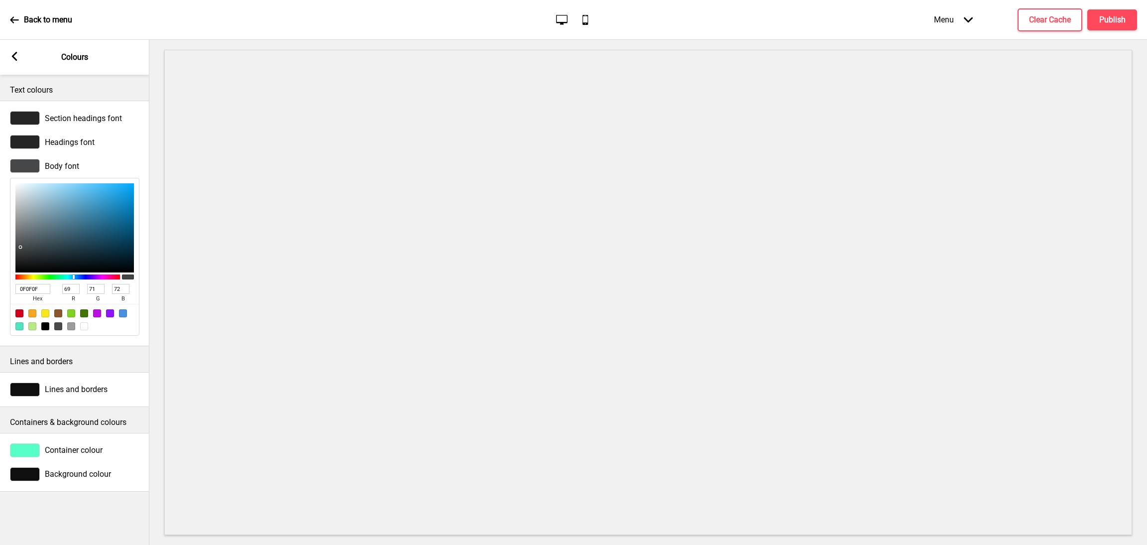
type input "454748"
click at [85, 395] on div "Lines and borders" at bounding box center [74, 389] width 129 height 14
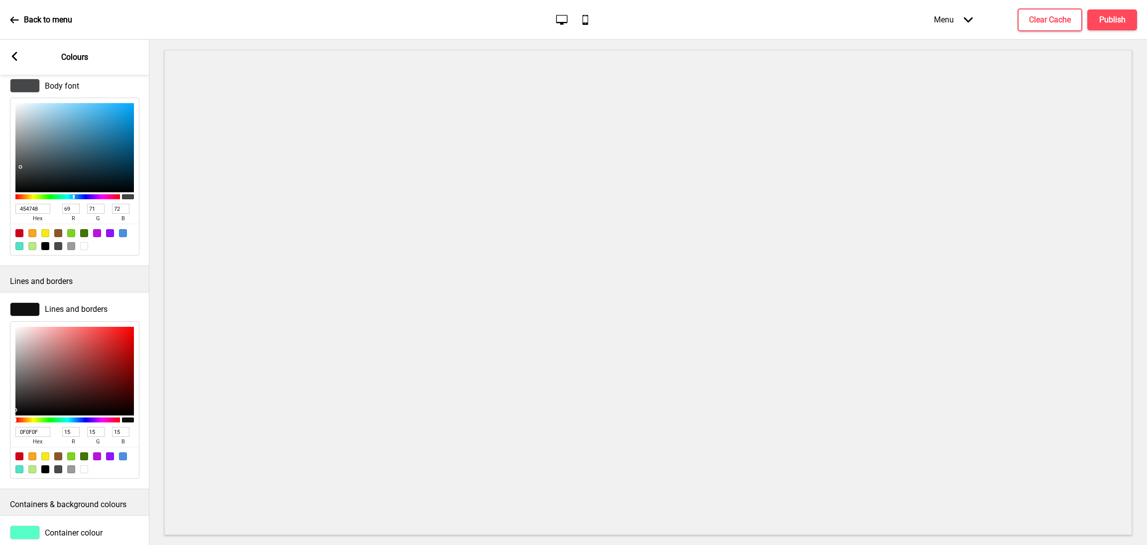
scroll to position [130, 0]
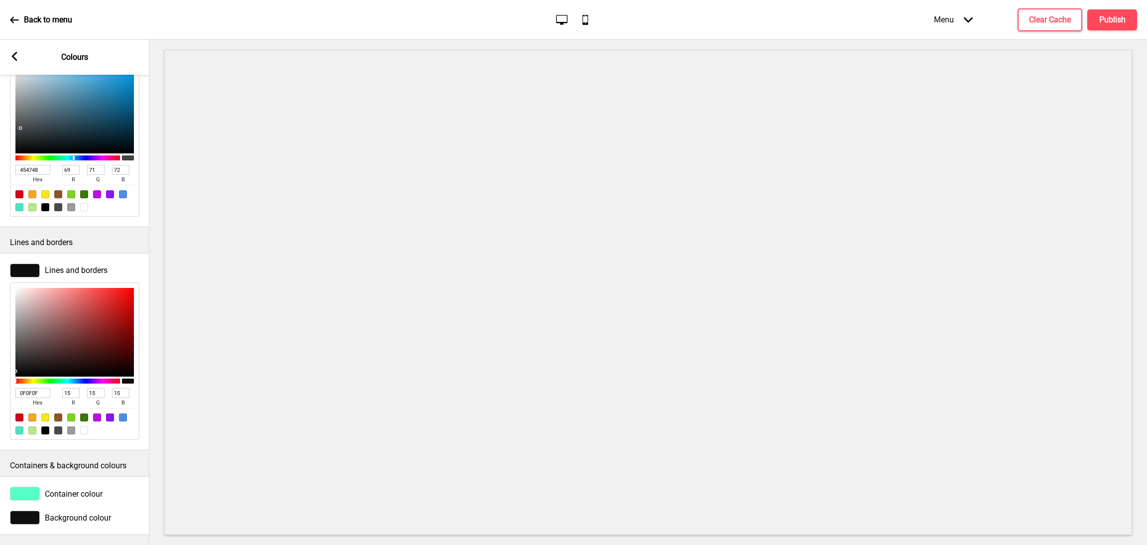
drag, startPoint x: 41, startPoint y: 383, endPoint x: 0, endPoint y: 369, distance: 43.6
click at [0, 369] on div "Lines and borders 0F0F0F hex 15 r 15 g 15 b 100 a" at bounding box center [74, 351] width 149 height 187
paste input "262526"
type input "262526"
type input "38"
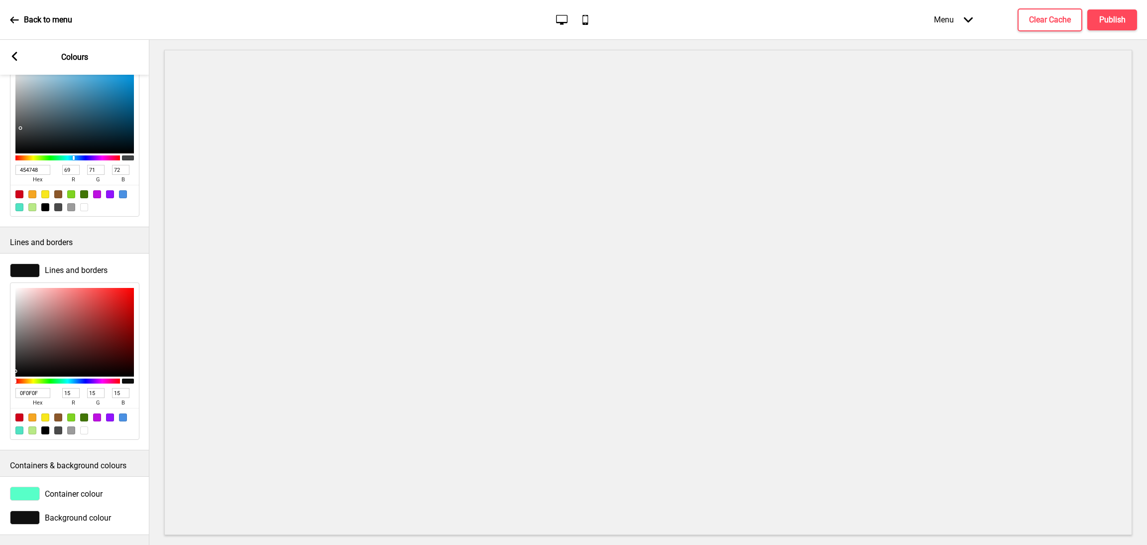
type input "37"
type input "38"
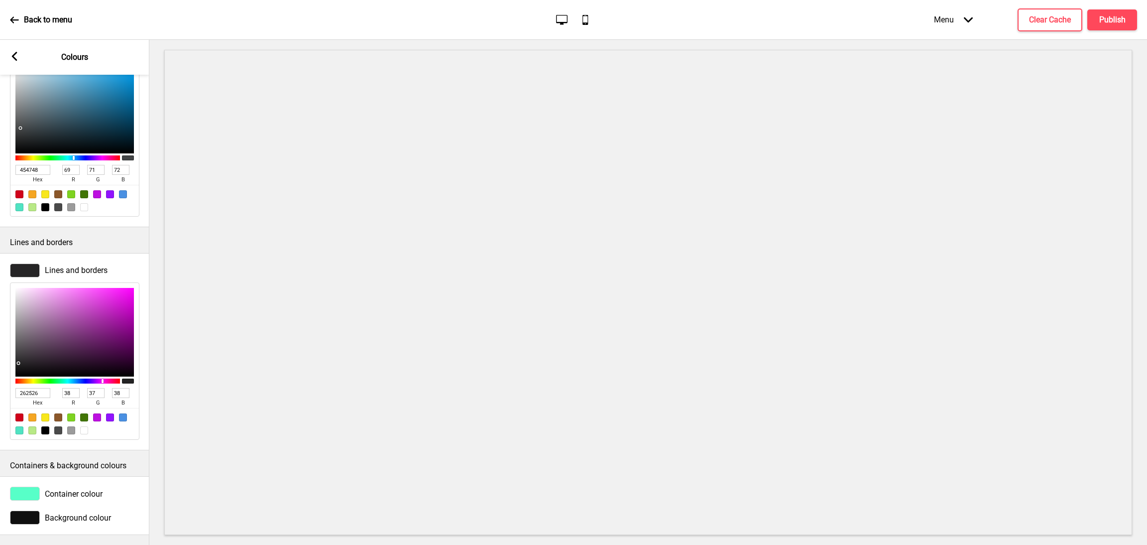
scroll to position [133, 0]
type input "262526"
click at [73, 489] on span "Container colour" at bounding box center [74, 493] width 58 height 9
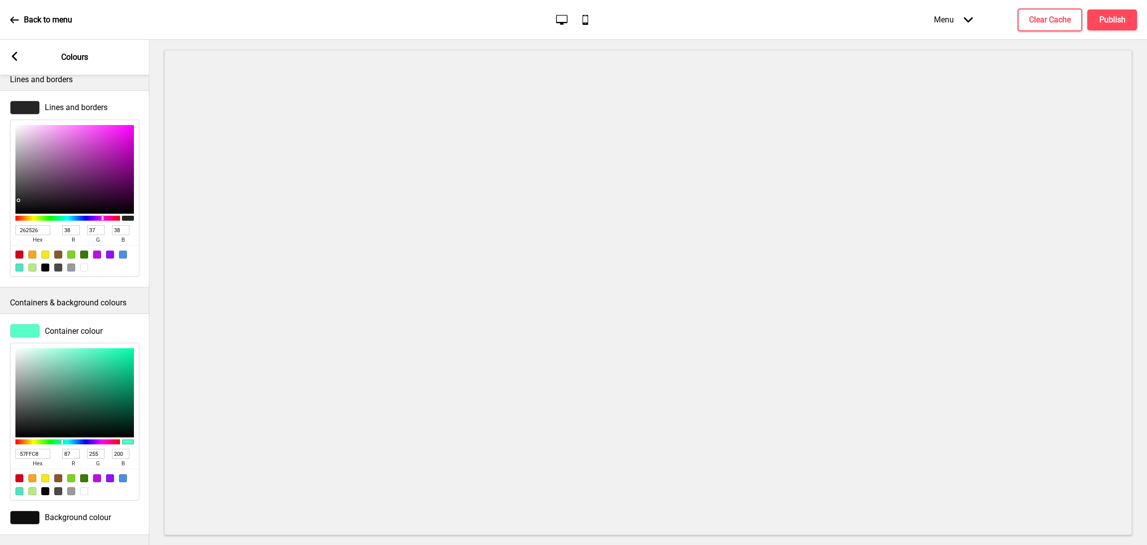
scroll to position [291, 0]
drag, startPoint x: 40, startPoint y: 446, endPoint x: 0, endPoint y: 433, distance: 42.0
click at [0, 433] on div "Container colour 57FFC8 hex 87 r 255 g 200 b 100 a" at bounding box center [74, 412] width 149 height 187
paste input "FFFFFF"
type input "FFFFFF"
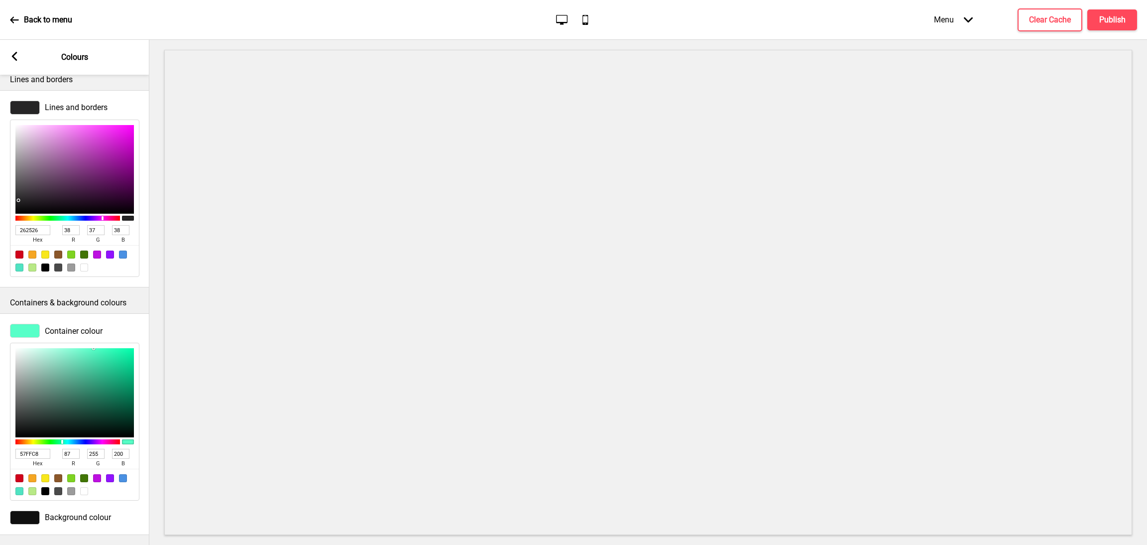
type input "255"
type input "FFFFFF"
click at [83, 512] on span "Background colour" at bounding box center [78, 516] width 66 height 9
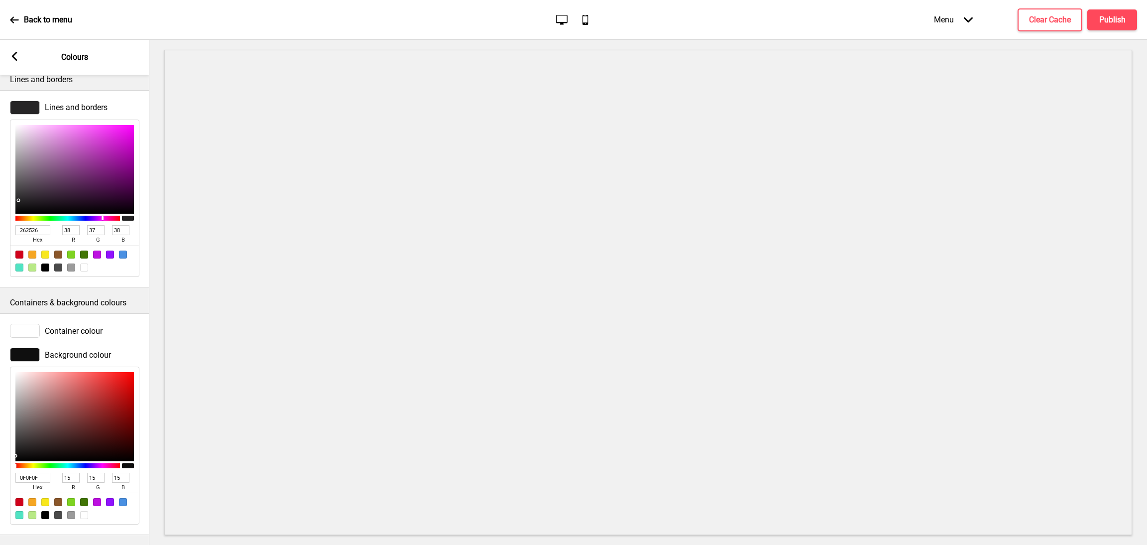
drag, startPoint x: 46, startPoint y: 464, endPoint x: 0, endPoint y: 461, distance: 46.4
click at [0, 461] on div "Background colour 0F0F0F hex 15 r 15 g 15 b 100 a" at bounding box center [74, 435] width 149 height 187
paste input "FFFFF"
type input "FFFFFF"
type input "255"
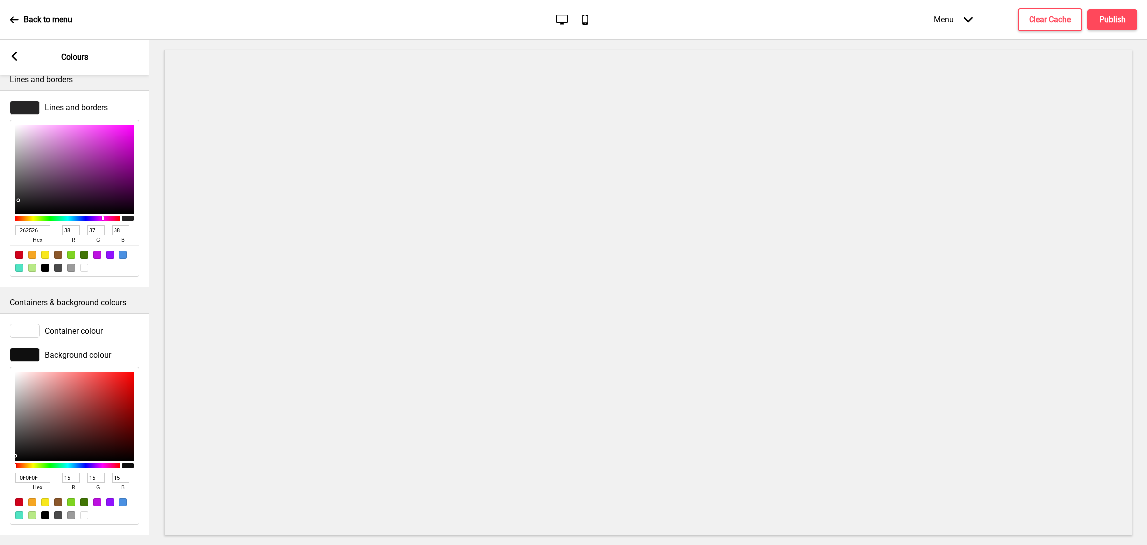
type input "255"
type input "FFFFFF"
click at [19, 55] on div "Arrow left Colours" at bounding box center [74, 57] width 149 height 35
click at [16, 58] on rect at bounding box center [14, 56] width 9 height 9
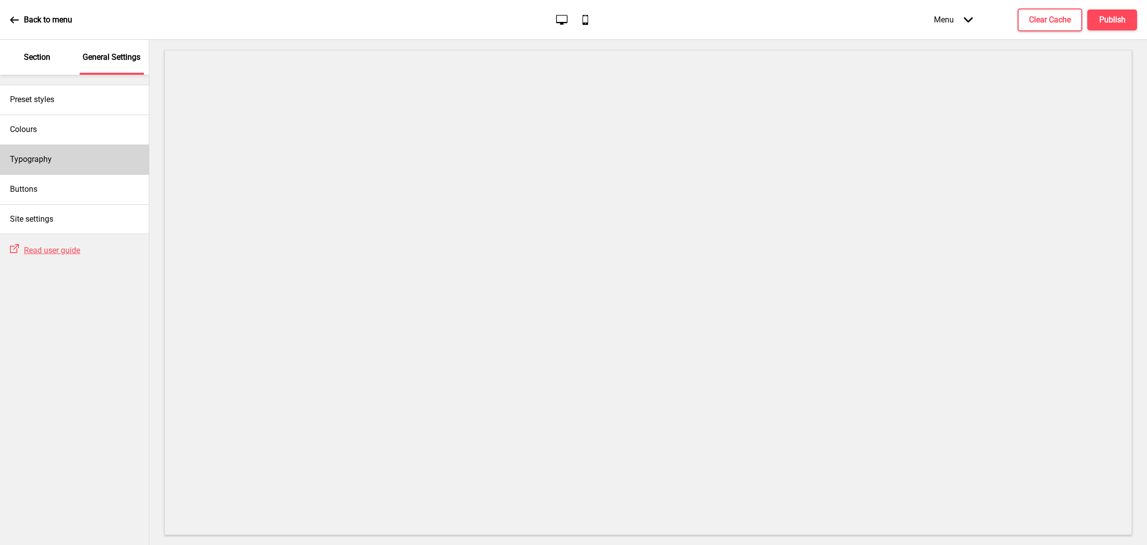
click at [52, 159] on div "Typography" at bounding box center [74, 159] width 149 height 30
select select "Roboto"
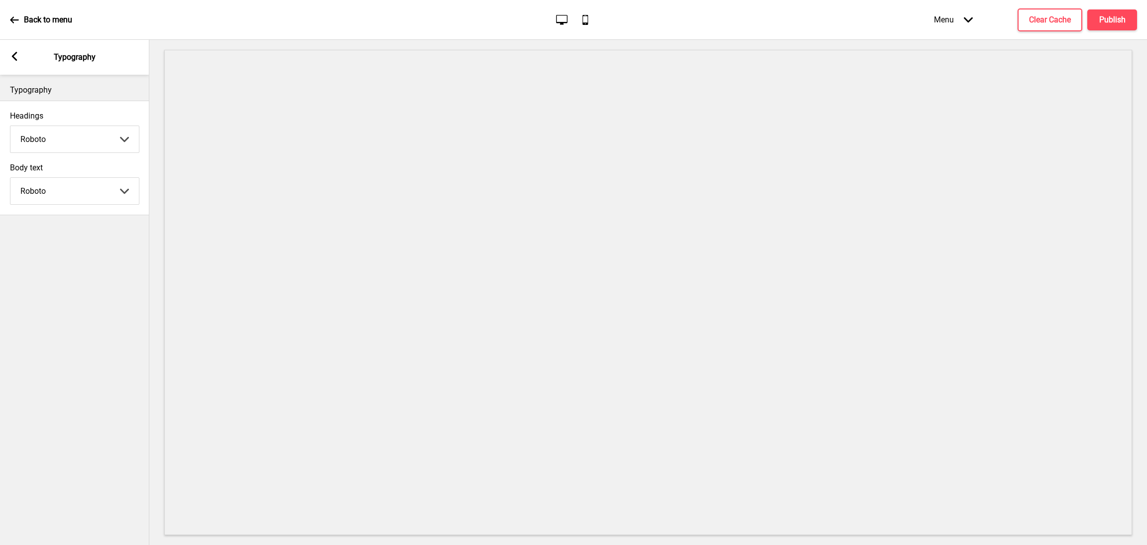
click at [102, 150] on select "Abhaya Libre Abril Fatface Adobe Garamond Pro Arimo Arsenal Arvo Berkshire Swas…" at bounding box center [74, 139] width 128 height 26
select select "Nunito Sans"
click at [10, 126] on select "Abhaya Libre Abril Fatface Adobe Garamond Pro Arimo Arsenal Arvo Berkshire Swas…" at bounding box center [74, 139] width 128 height 26
click at [83, 186] on select "Abhaya Libre Abril Fatface Adobe Garamond Pro Arimo Arsenal Arvo Berkshire Swas…" at bounding box center [74, 191] width 128 height 26
select select "Nunito Sans"
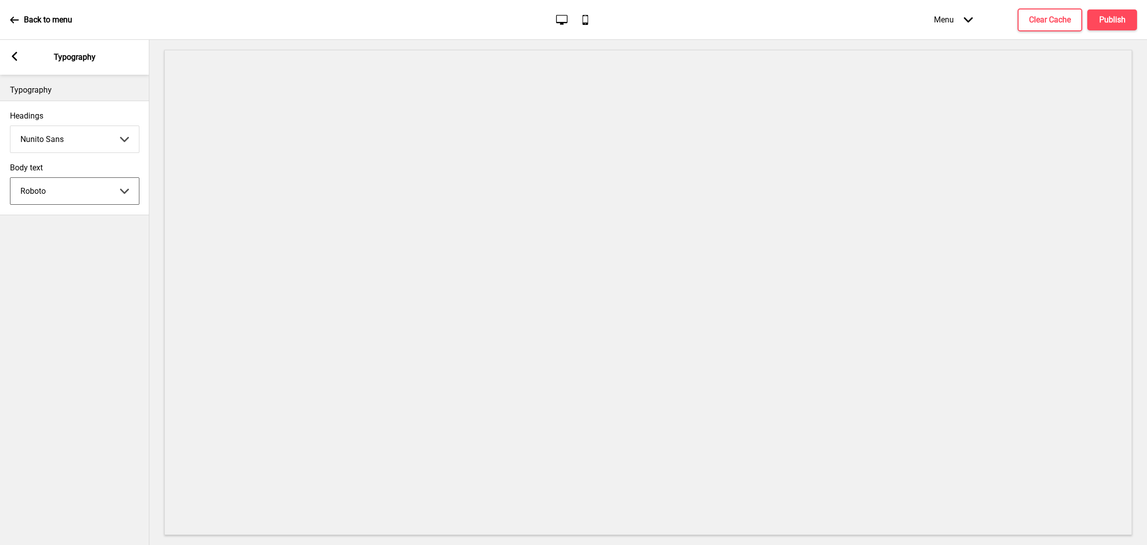
click at [10, 178] on select "Abhaya Libre Abril Fatface Adobe Garamond Pro Arimo Arsenal Arvo Berkshire Swas…" at bounding box center [74, 191] width 128 height 26
click at [16, 52] on icon "Arrow left" at bounding box center [14, 56] width 9 height 9
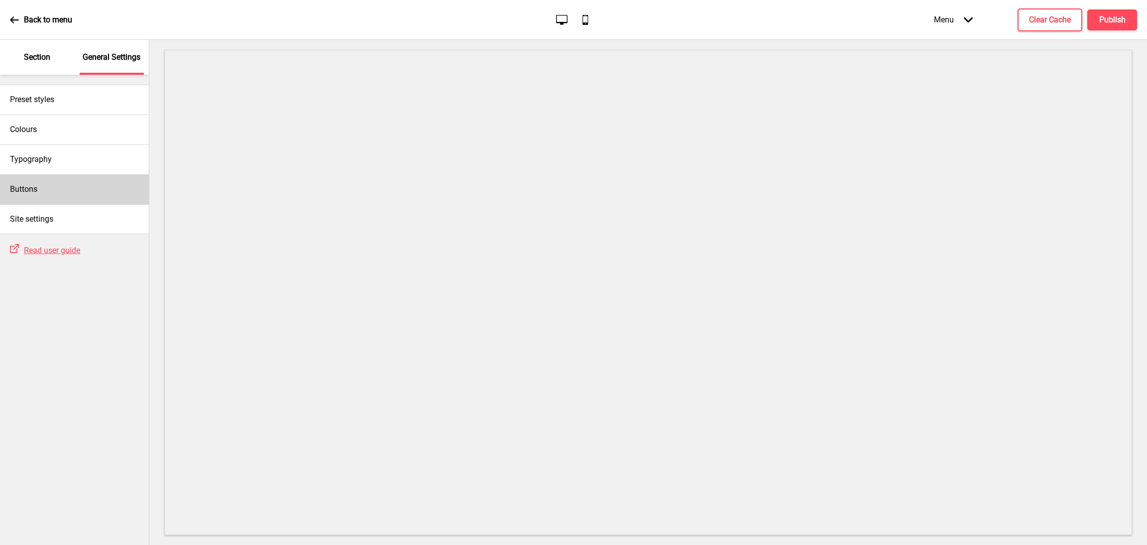
click at [61, 188] on div "Buttons" at bounding box center [74, 189] width 149 height 30
select select "square"
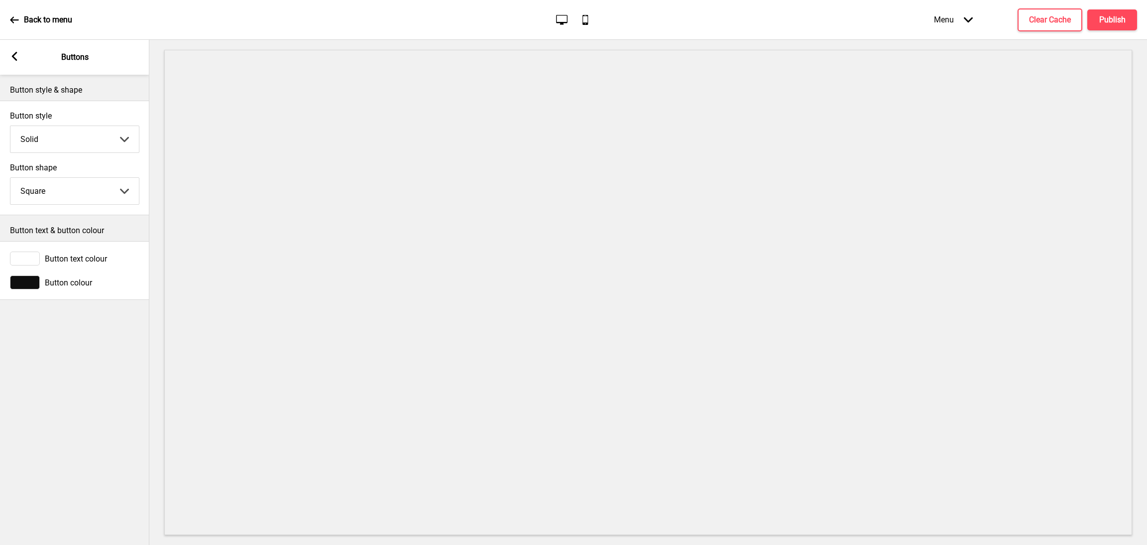
click at [92, 141] on select "Solid Outline Raised" at bounding box center [74, 139] width 128 height 26
select select "outline"
click at [10, 126] on select "Solid Outline Raised" at bounding box center [74, 139] width 128 height 26
click at [76, 258] on span "Button colour" at bounding box center [68, 258] width 47 height 9
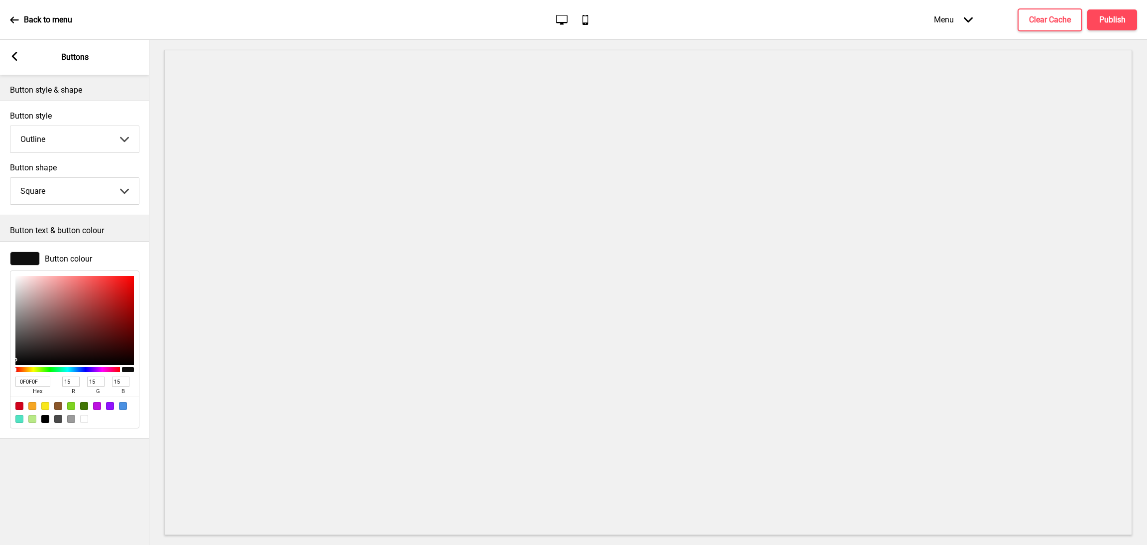
drag, startPoint x: 40, startPoint y: 383, endPoint x: 0, endPoint y: 383, distance: 39.8
click at [0, 383] on div "Button colour 0F0F0F hex 15 r 15 g 15 b 100 a" at bounding box center [74, 339] width 149 height 187
paste input "262526"
type input "262526"
type input "38"
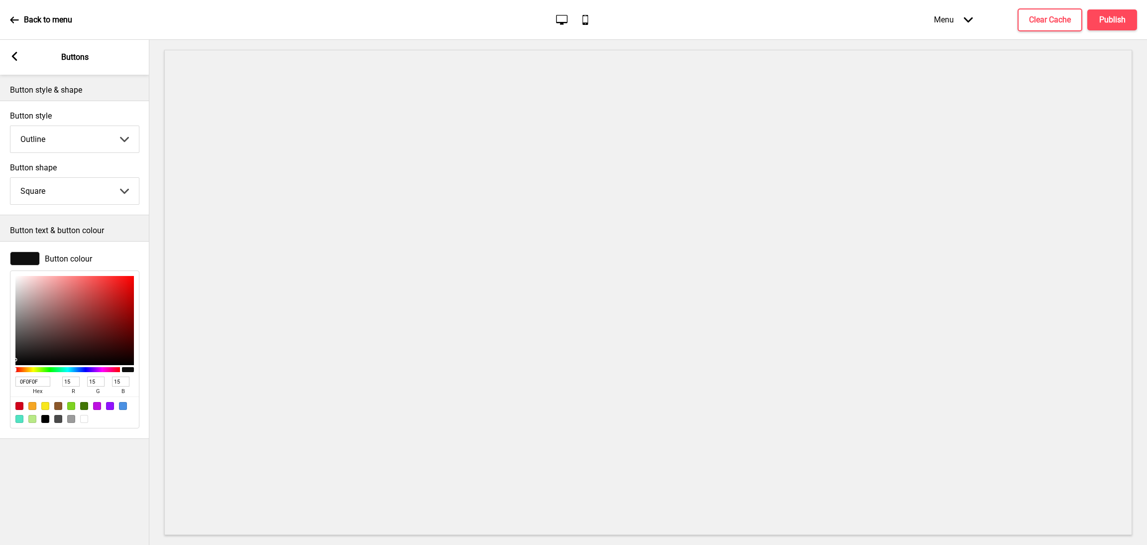
type input "37"
type input "38"
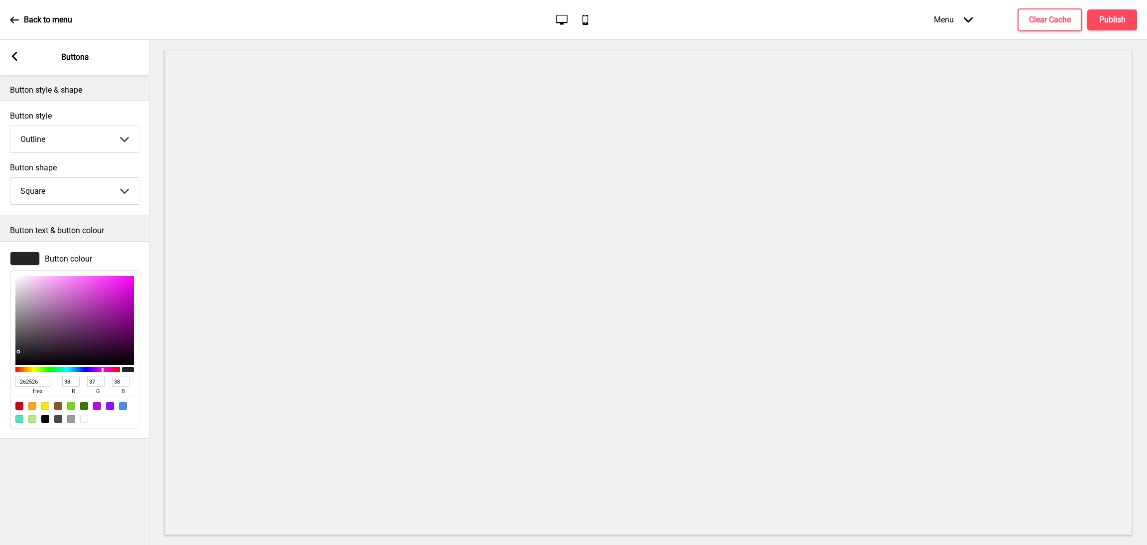
type input "262526"
click at [109, 469] on div "Button style & shape Button style Outline Solid Outline Raised Arrow down Butto…" at bounding box center [74, 310] width 149 height 470
click at [17, 55] on rect at bounding box center [14, 56] width 9 height 9
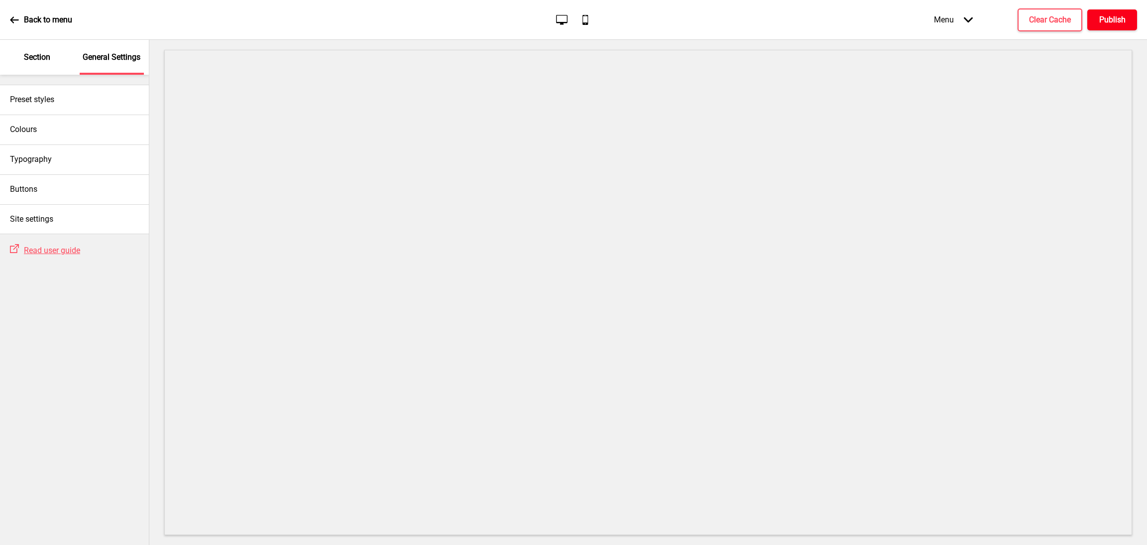
click at [1117, 22] on h4 "Publish" at bounding box center [1112, 19] width 26 height 11
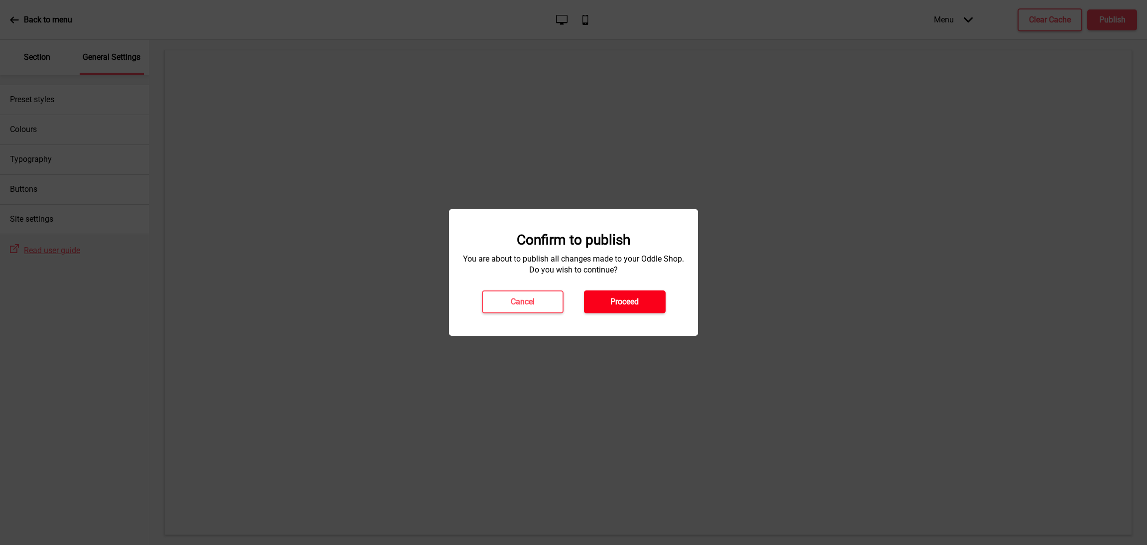
click at [640, 296] on button "Proceed" at bounding box center [625, 301] width 82 height 23
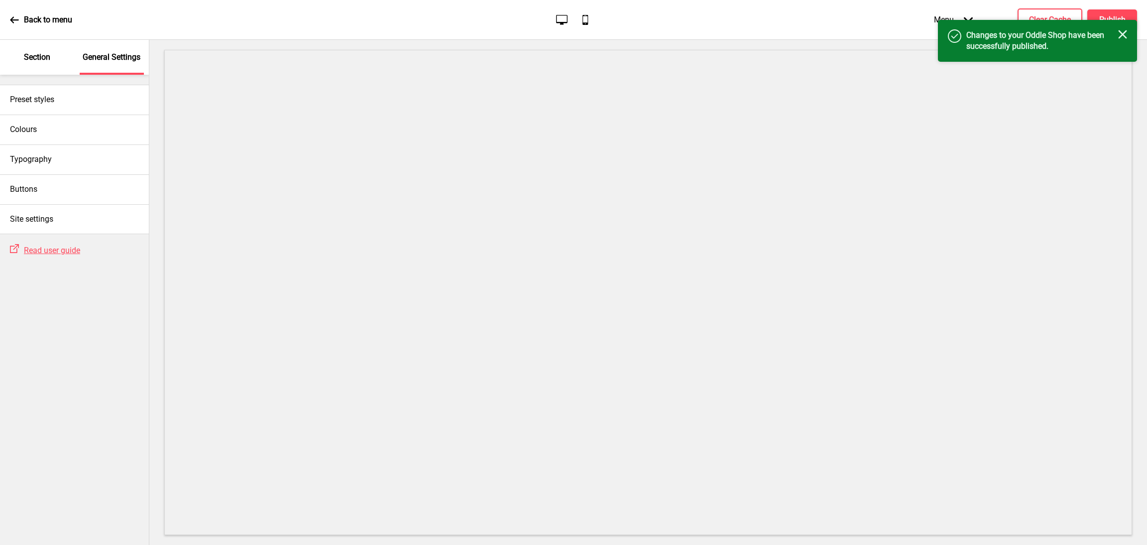
click at [1125, 36] on rect at bounding box center [1122, 34] width 9 height 9
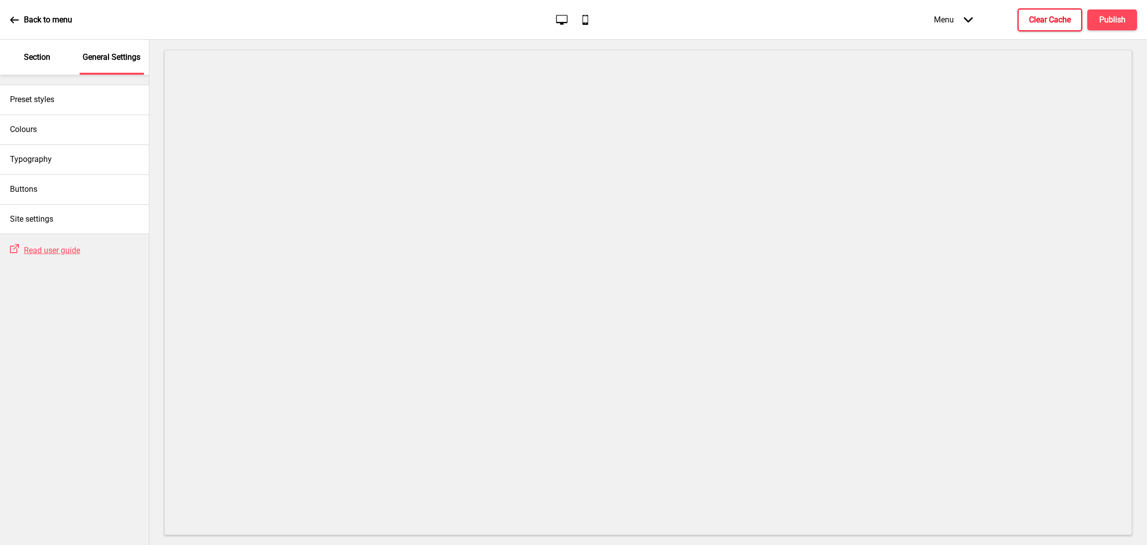
click at [1064, 21] on h4 "Clear Cache" at bounding box center [1050, 19] width 42 height 11
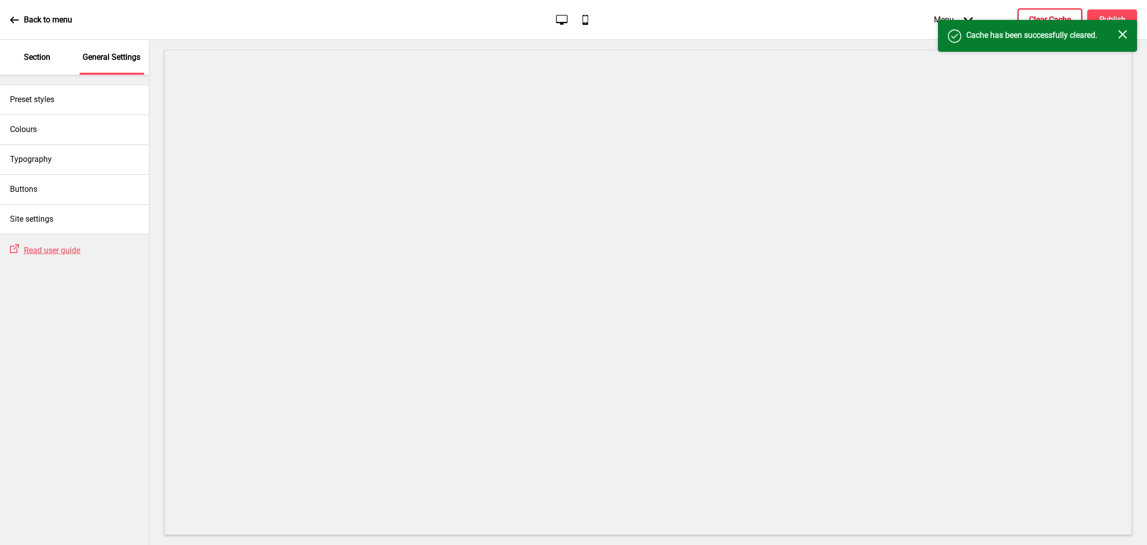
click at [47, 54] on p "Section" at bounding box center [37, 57] width 26 height 11
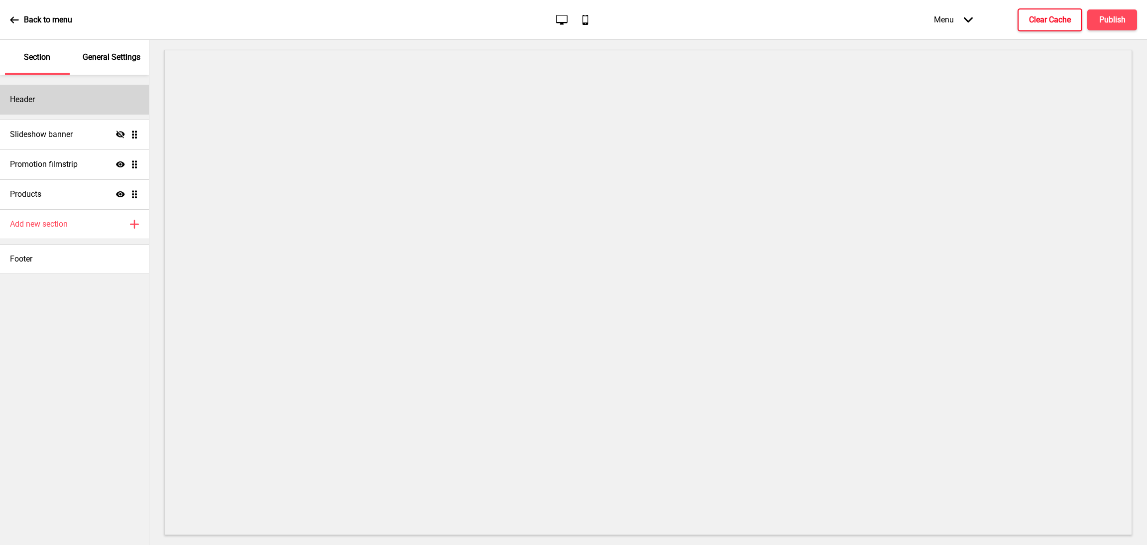
click at [49, 106] on div "Header" at bounding box center [74, 100] width 149 height 30
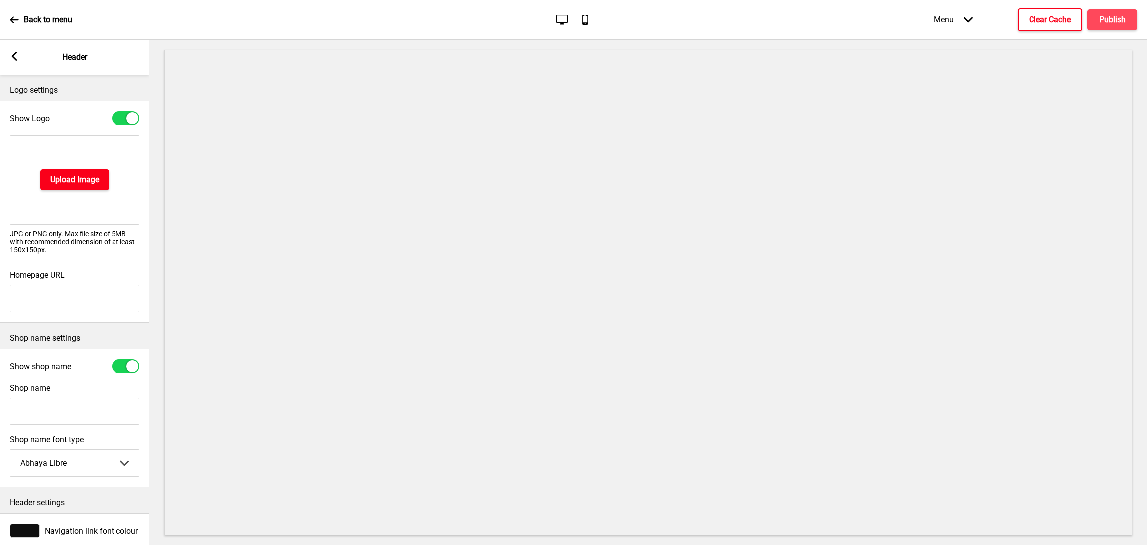
click at [74, 180] on h4 "Upload Image" at bounding box center [74, 179] width 49 height 11
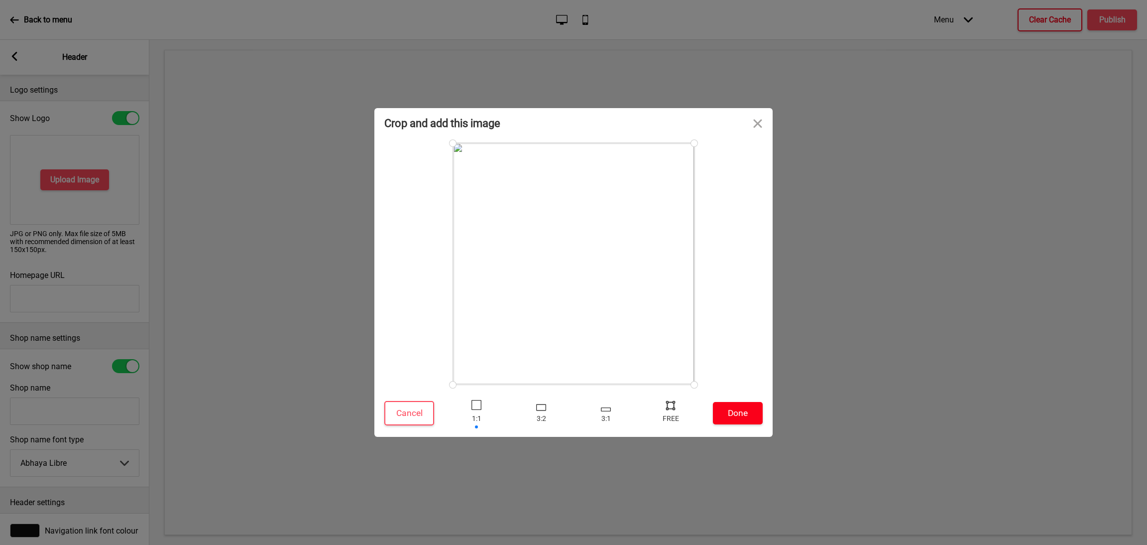
click at [742, 415] on button "Done" at bounding box center [738, 413] width 50 height 22
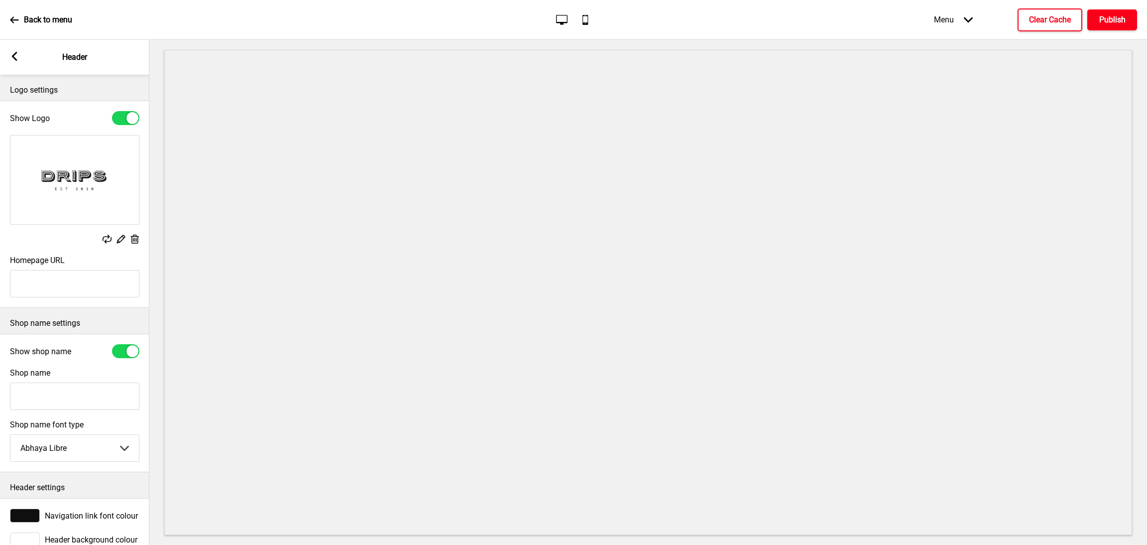
click at [1119, 22] on h4 "Publish" at bounding box center [1112, 19] width 26 height 11
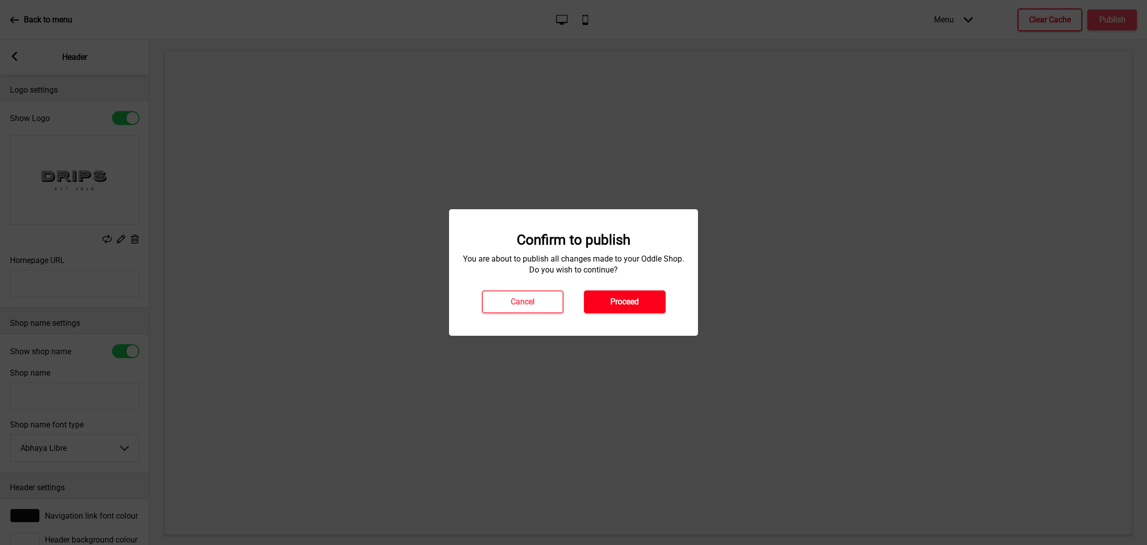
click at [619, 299] on h4 "Proceed" at bounding box center [624, 301] width 28 height 11
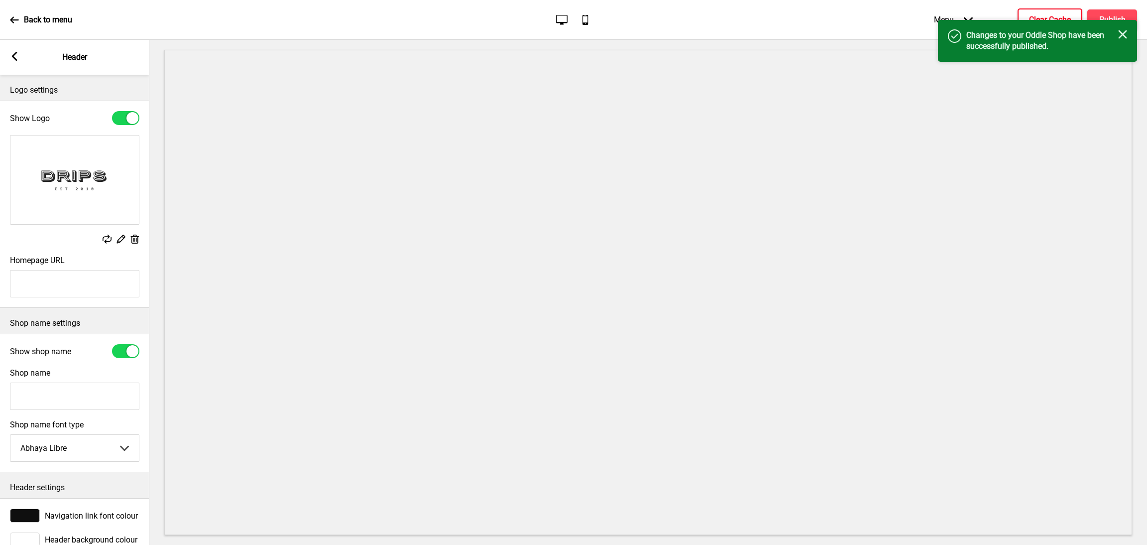
click at [1125, 31] on rect at bounding box center [1122, 34] width 9 height 9
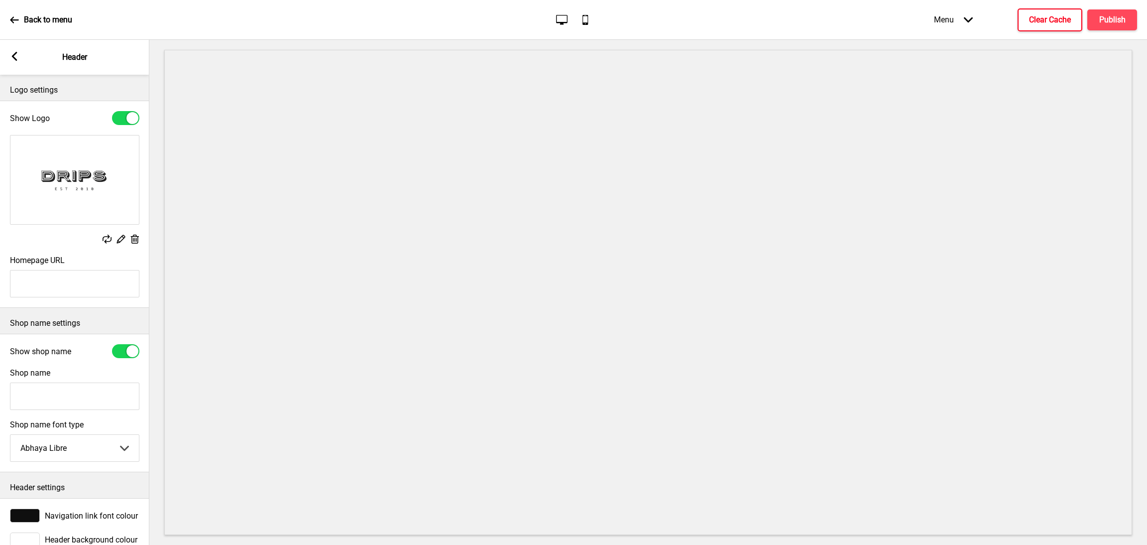
click at [1063, 17] on h4 "Clear Cache" at bounding box center [1050, 19] width 42 height 11
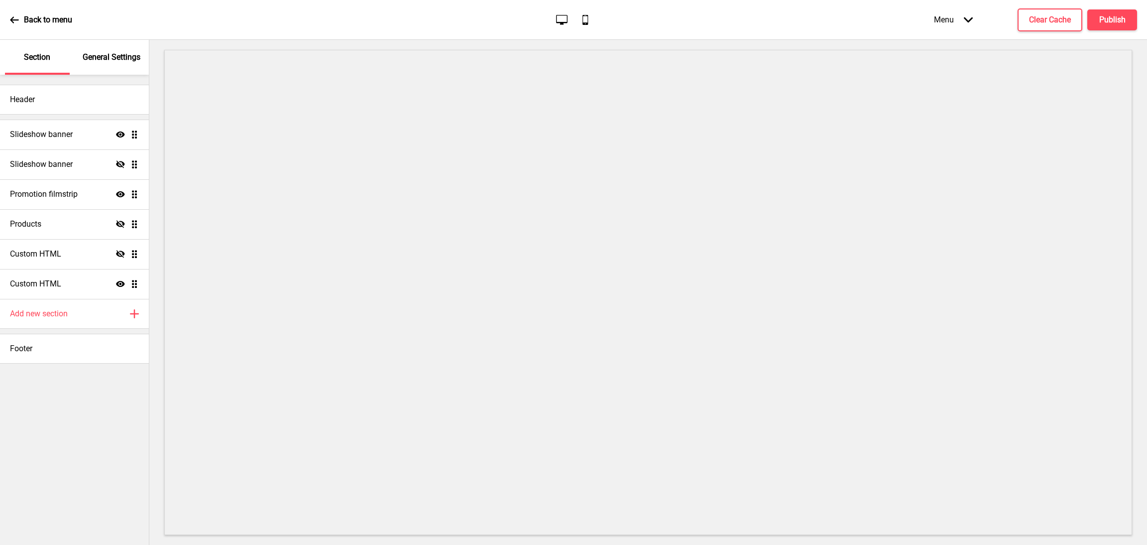
click at [124, 51] on div "General Settings" at bounding box center [112, 57] width 65 height 35
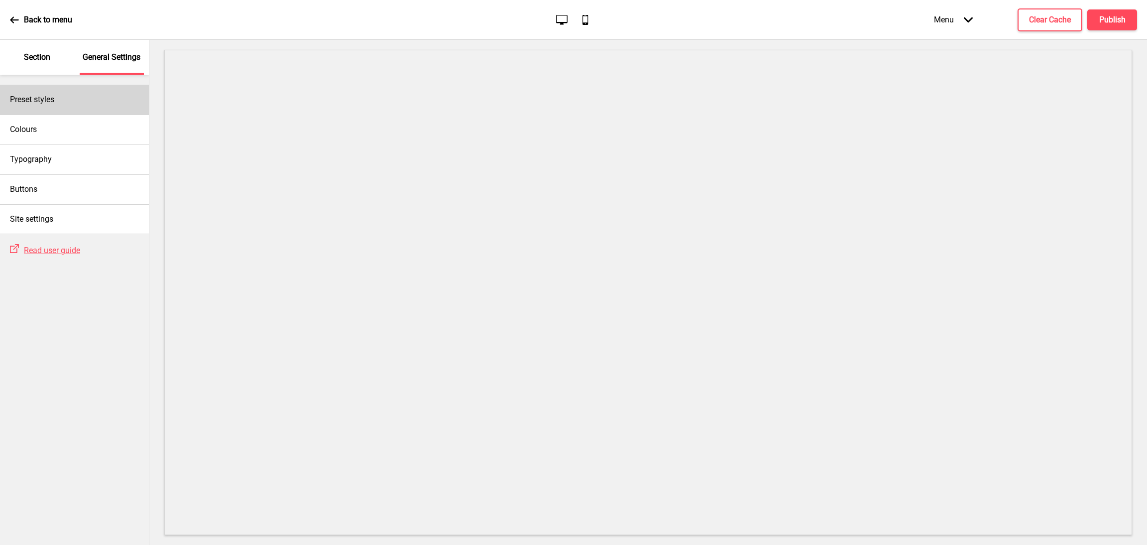
click at [93, 96] on div "Preset styles" at bounding box center [74, 100] width 149 height 30
select select "Custom"
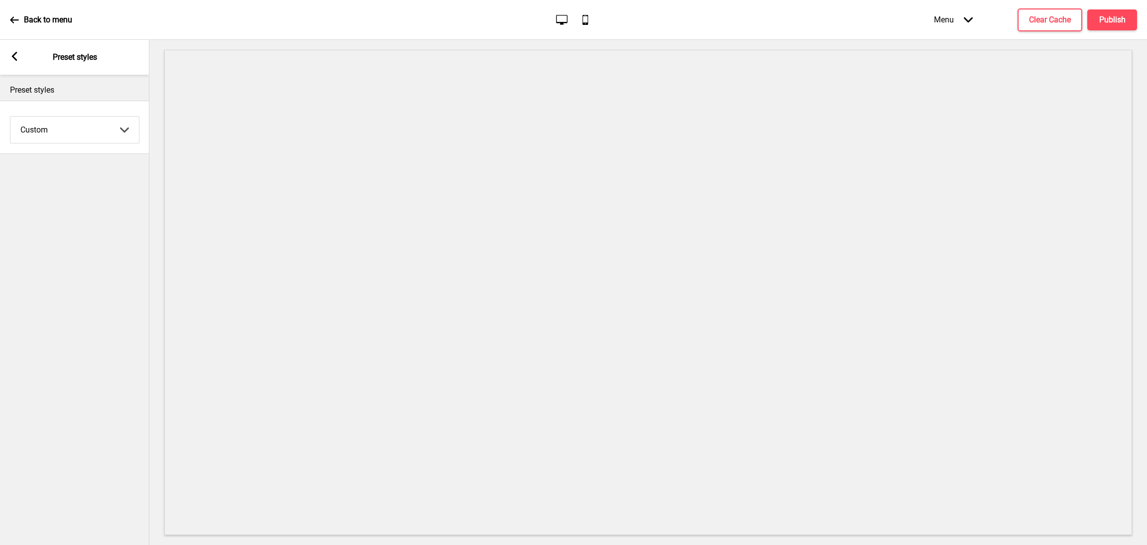
click at [17, 60] on icon at bounding box center [14, 56] width 5 height 9
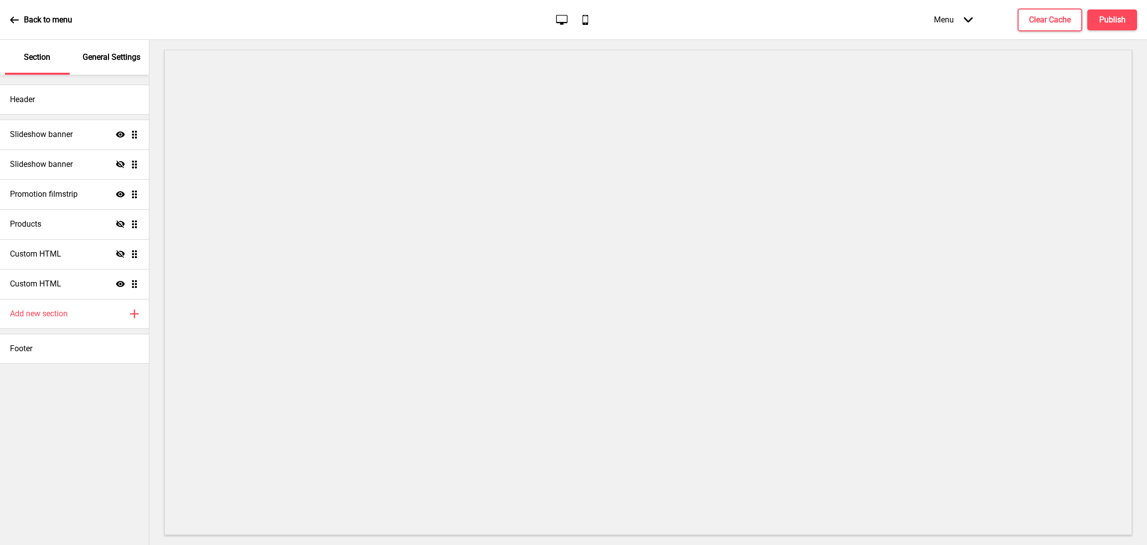
click at [117, 69] on div "General Settings" at bounding box center [112, 57] width 65 height 35
